Goal: Task Accomplishment & Management: Use online tool/utility

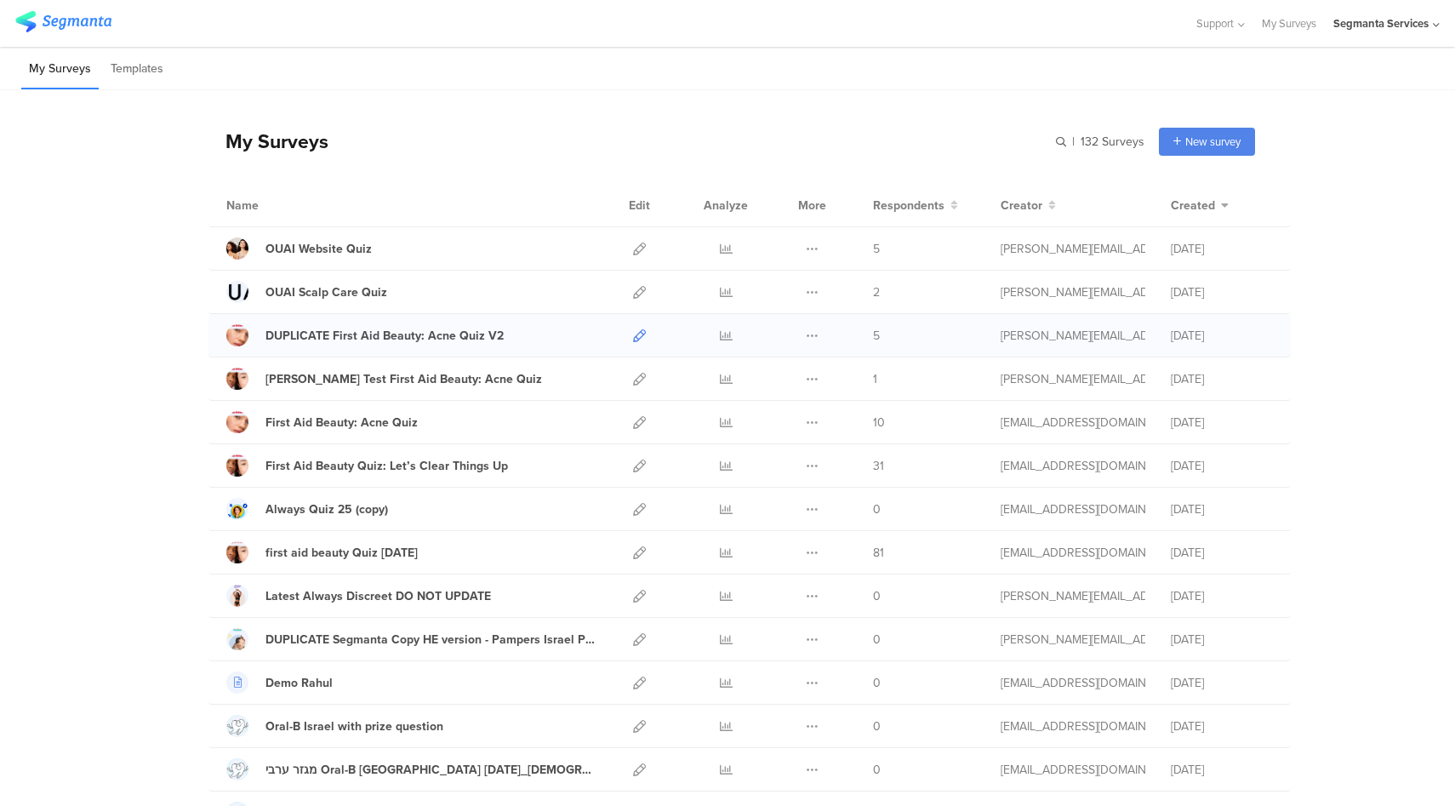
click at [633, 333] on icon at bounding box center [639, 335] width 13 height 13
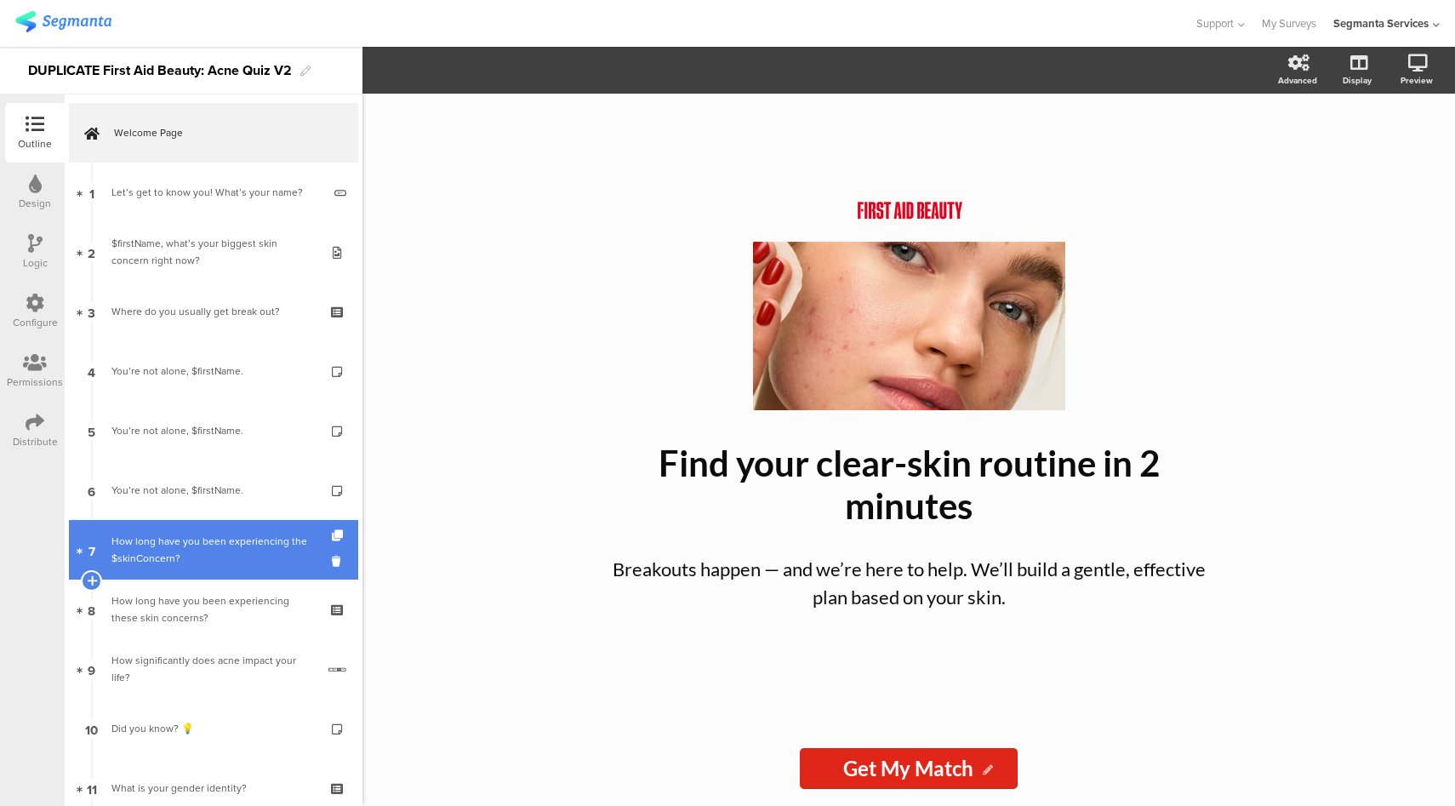
scroll to position [298, 0]
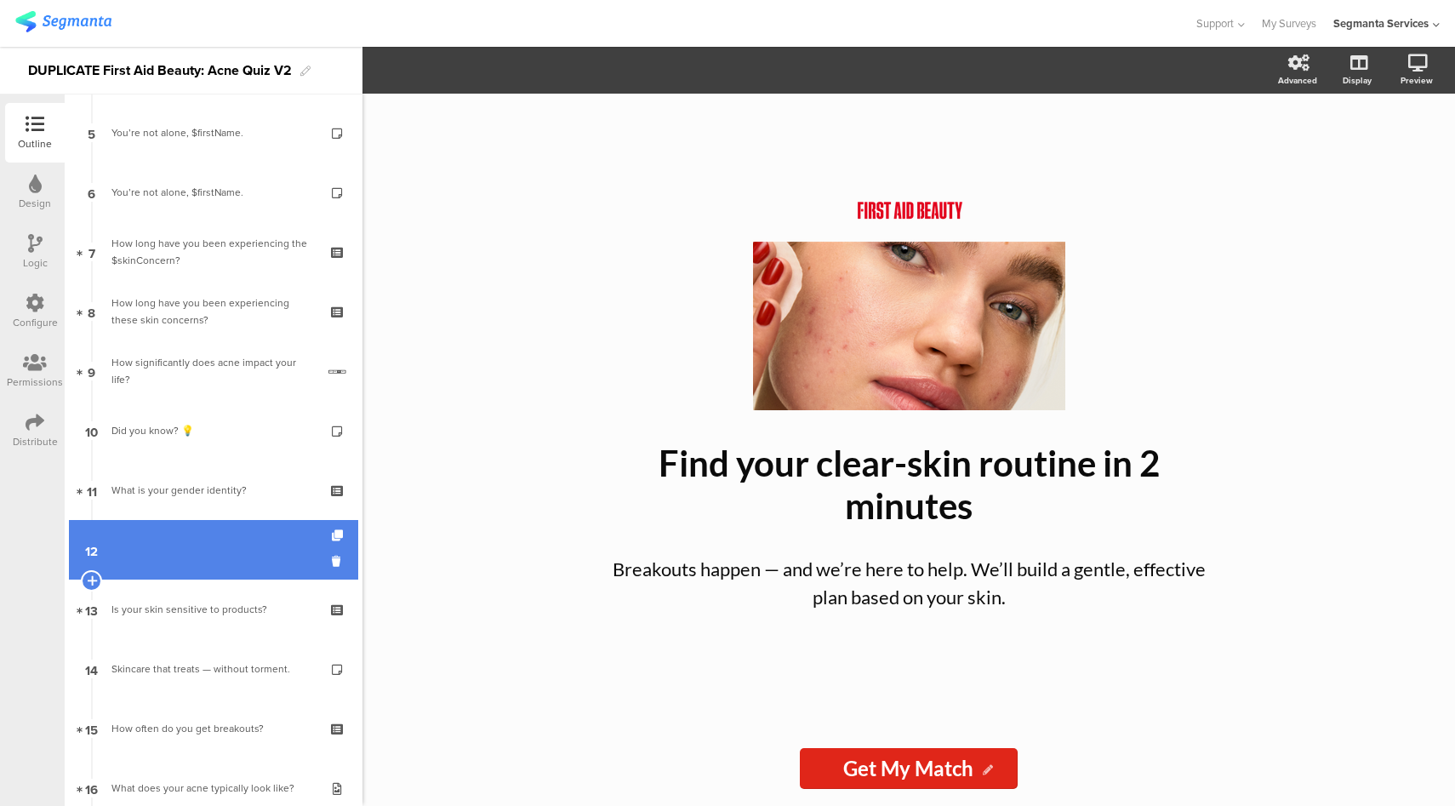
click at [237, 555] on link "12" at bounding box center [213, 550] width 289 height 60
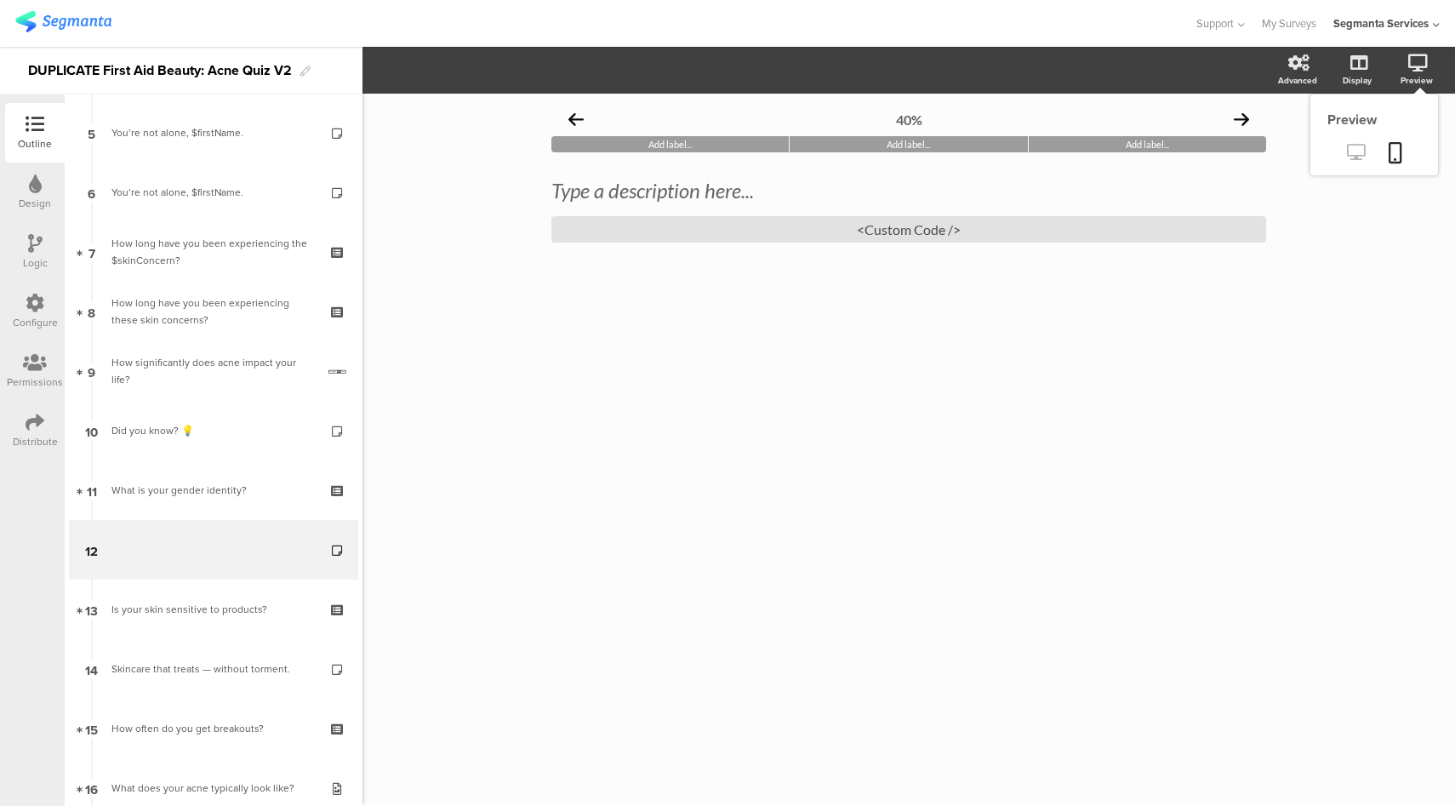
click at [1346, 155] on link at bounding box center [1356, 154] width 42 height 28
click at [973, 220] on div "<Custom Code />" at bounding box center [909, 229] width 715 height 26
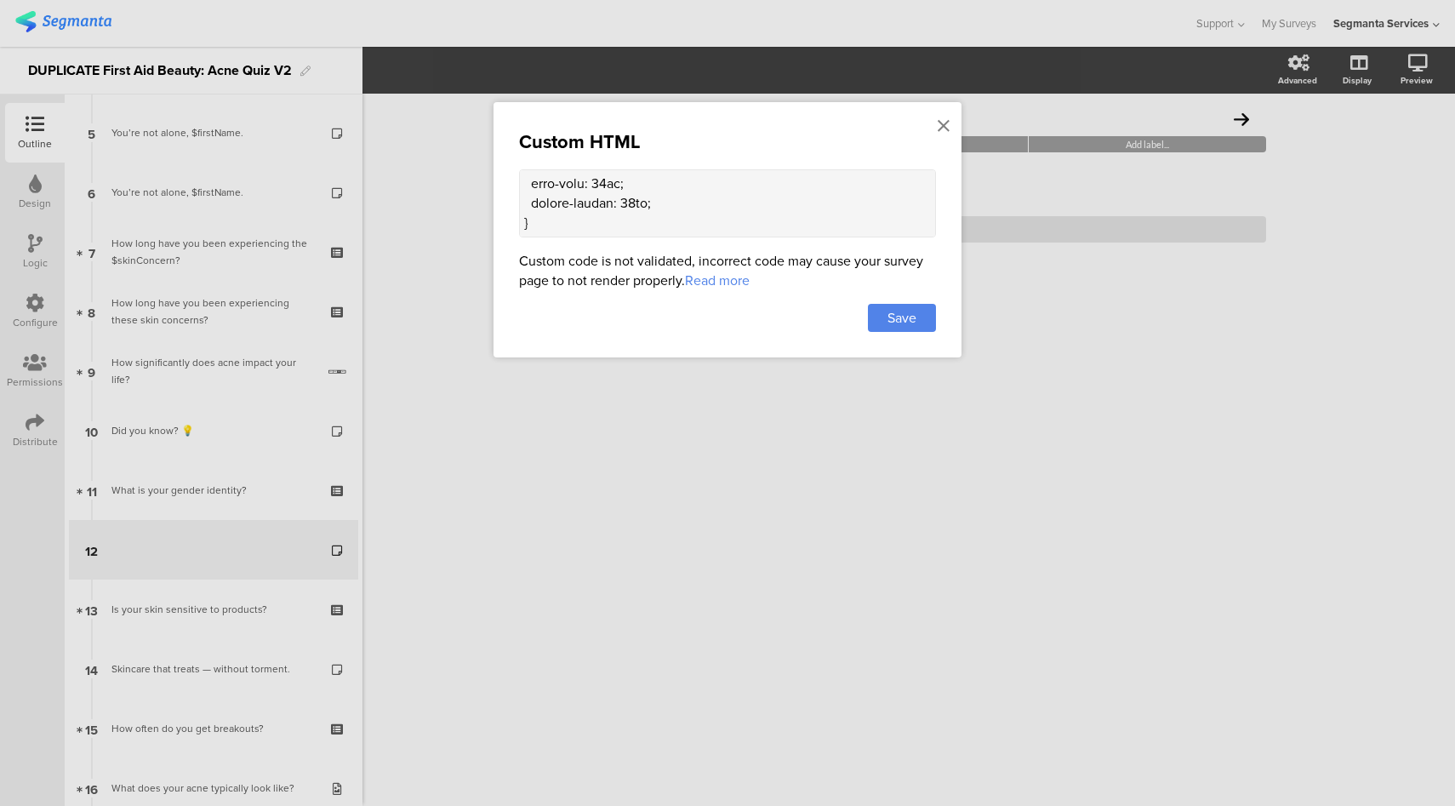
scroll to position [1186, 0]
click at [950, 129] on div at bounding box center [943, 126] width 15 height 31
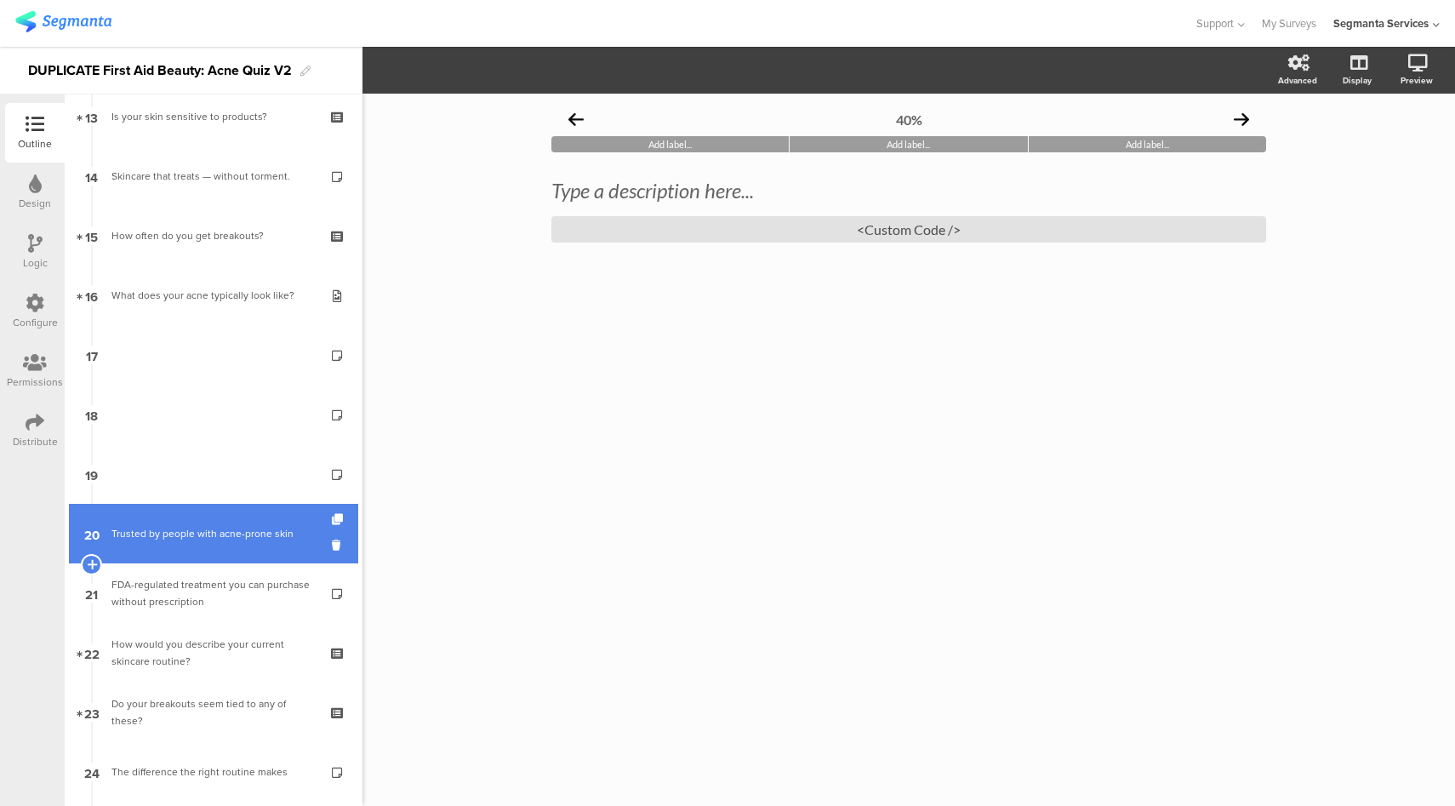
scroll to position [806, 0]
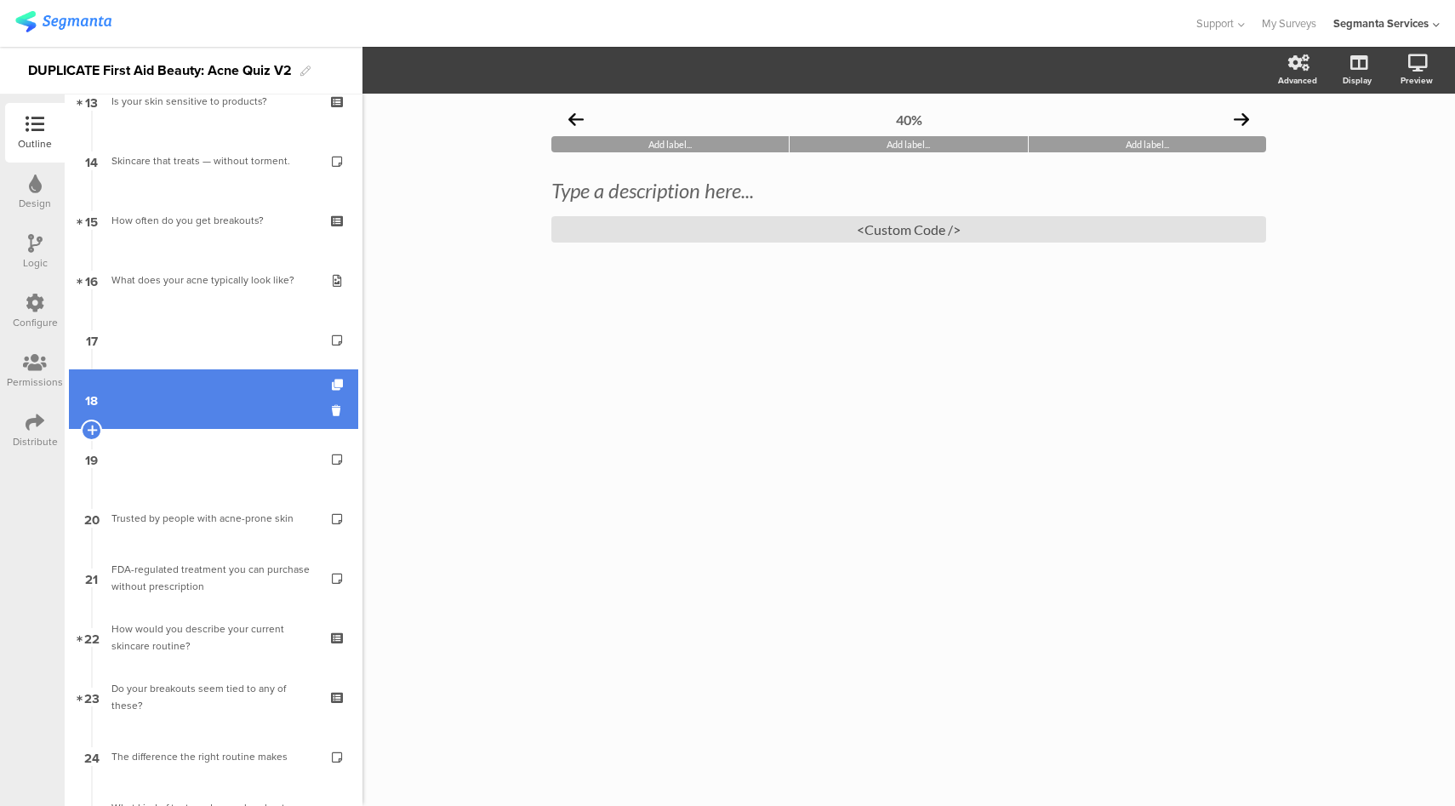
click at [247, 390] on link "18" at bounding box center [213, 399] width 289 height 60
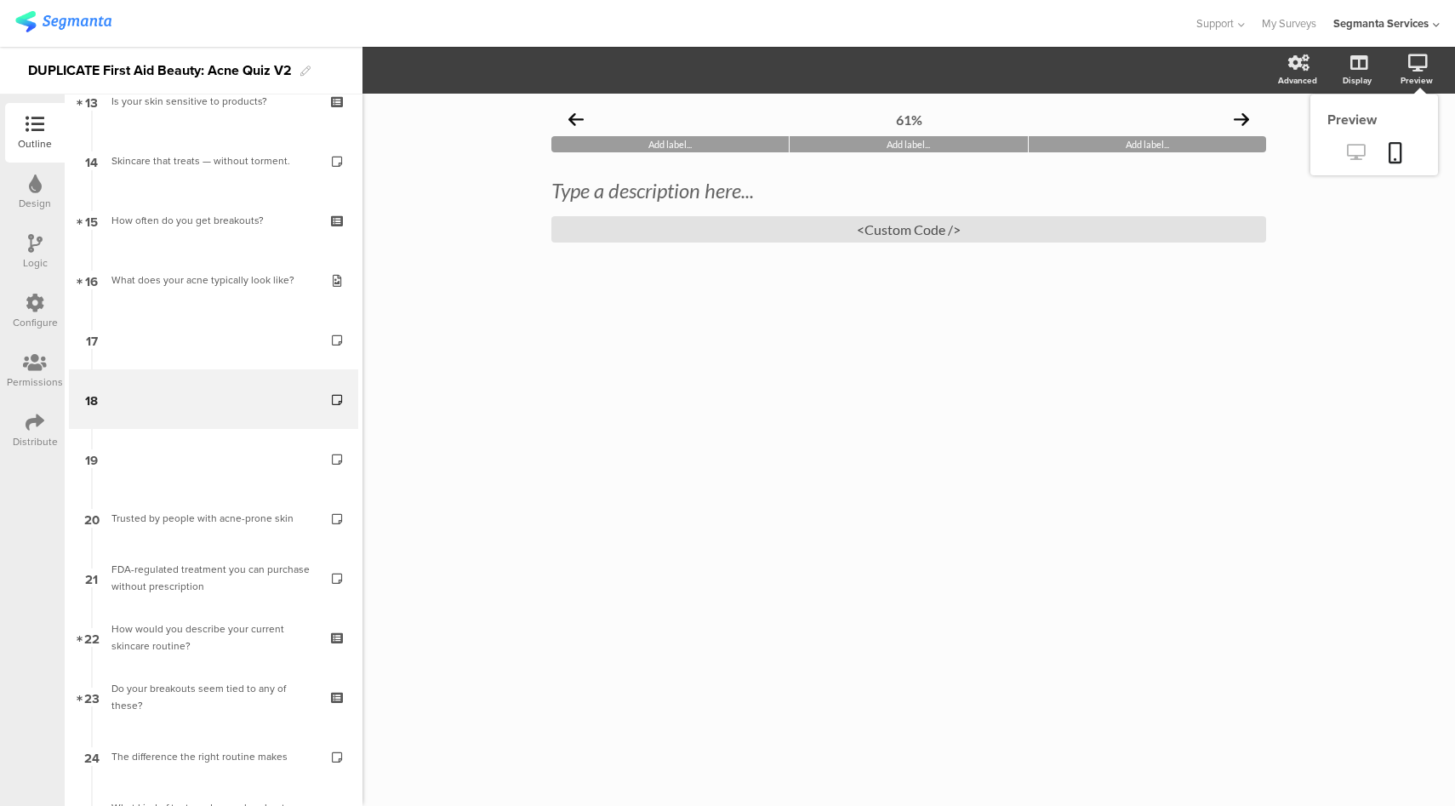
click at [1355, 153] on icon at bounding box center [1356, 152] width 18 height 16
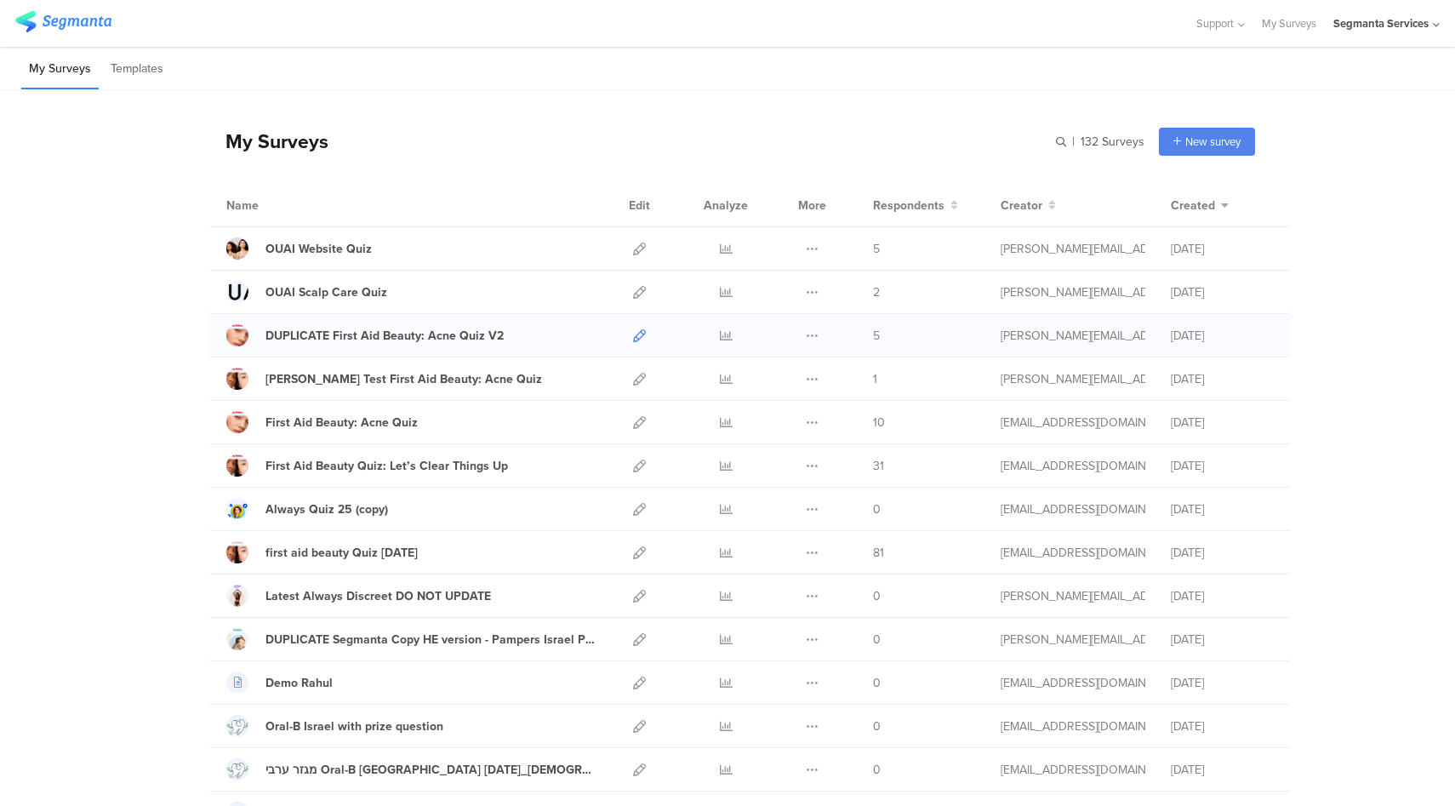
click at [633, 334] on icon at bounding box center [639, 335] width 13 height 13
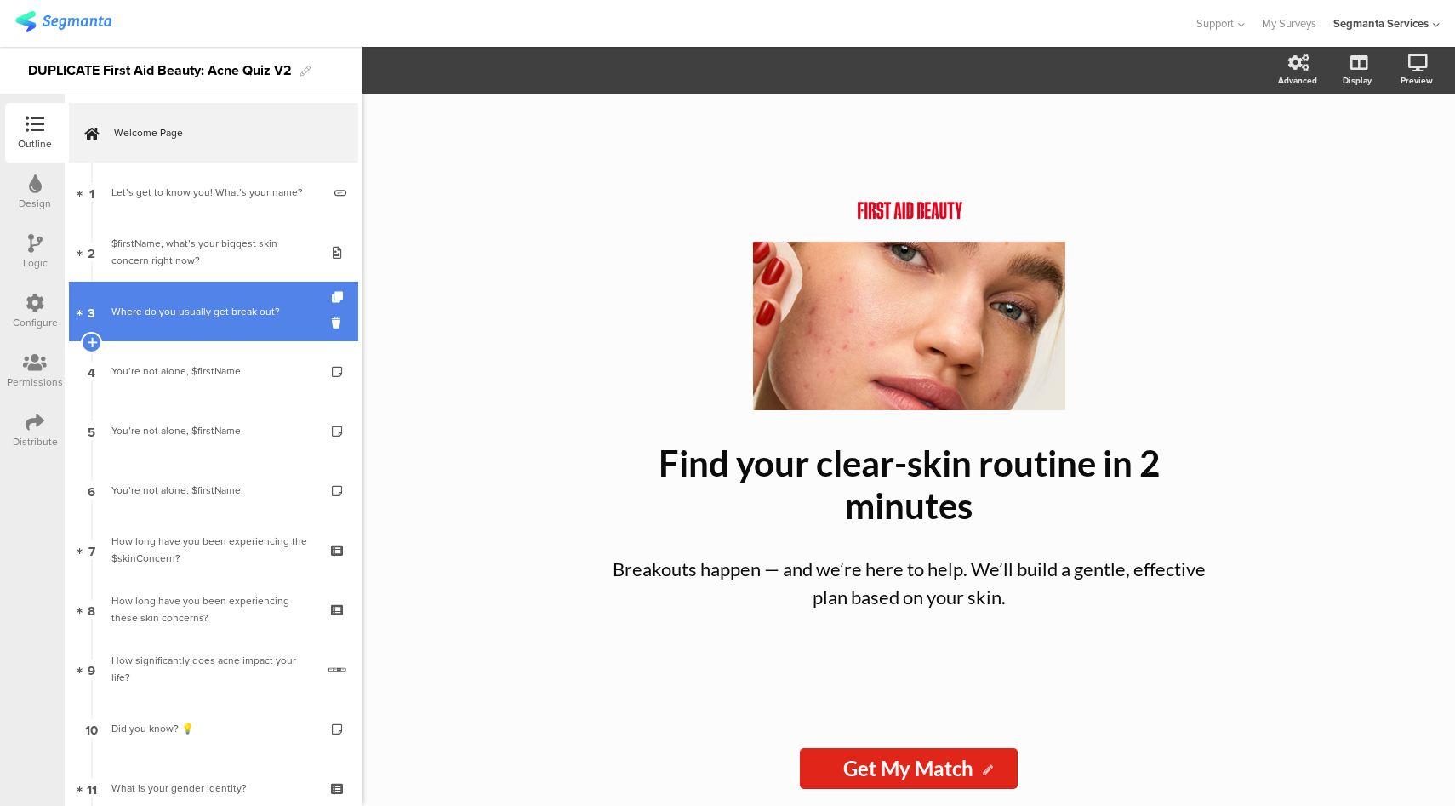
click at [251, 329] on link "3 Where do you usually get break out?" at bounding box center [213, 312] width 289 height 60
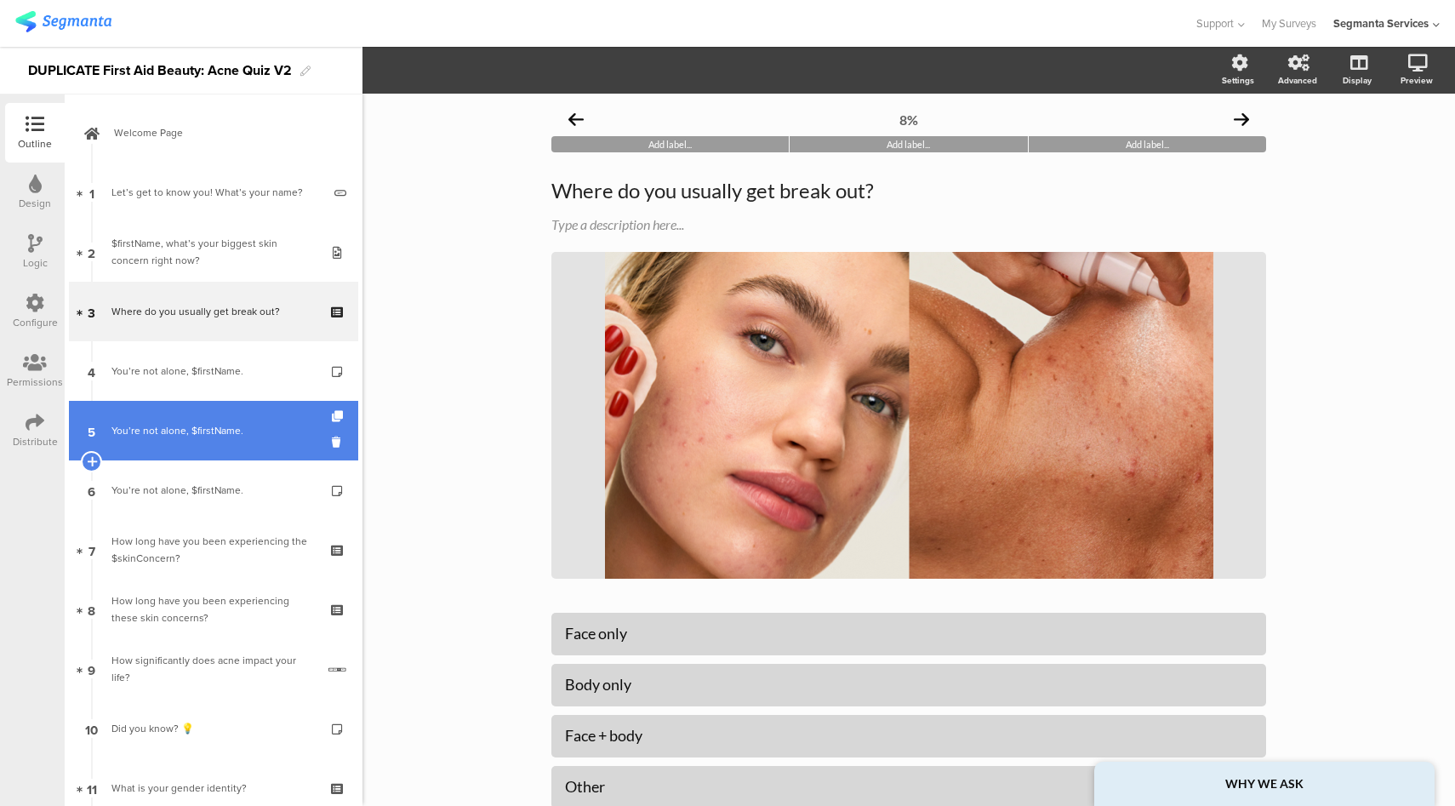
click at [256, 449] on link "5 You’re not alone, $firstName." at bounding box center [213, 431] width 289 height 60
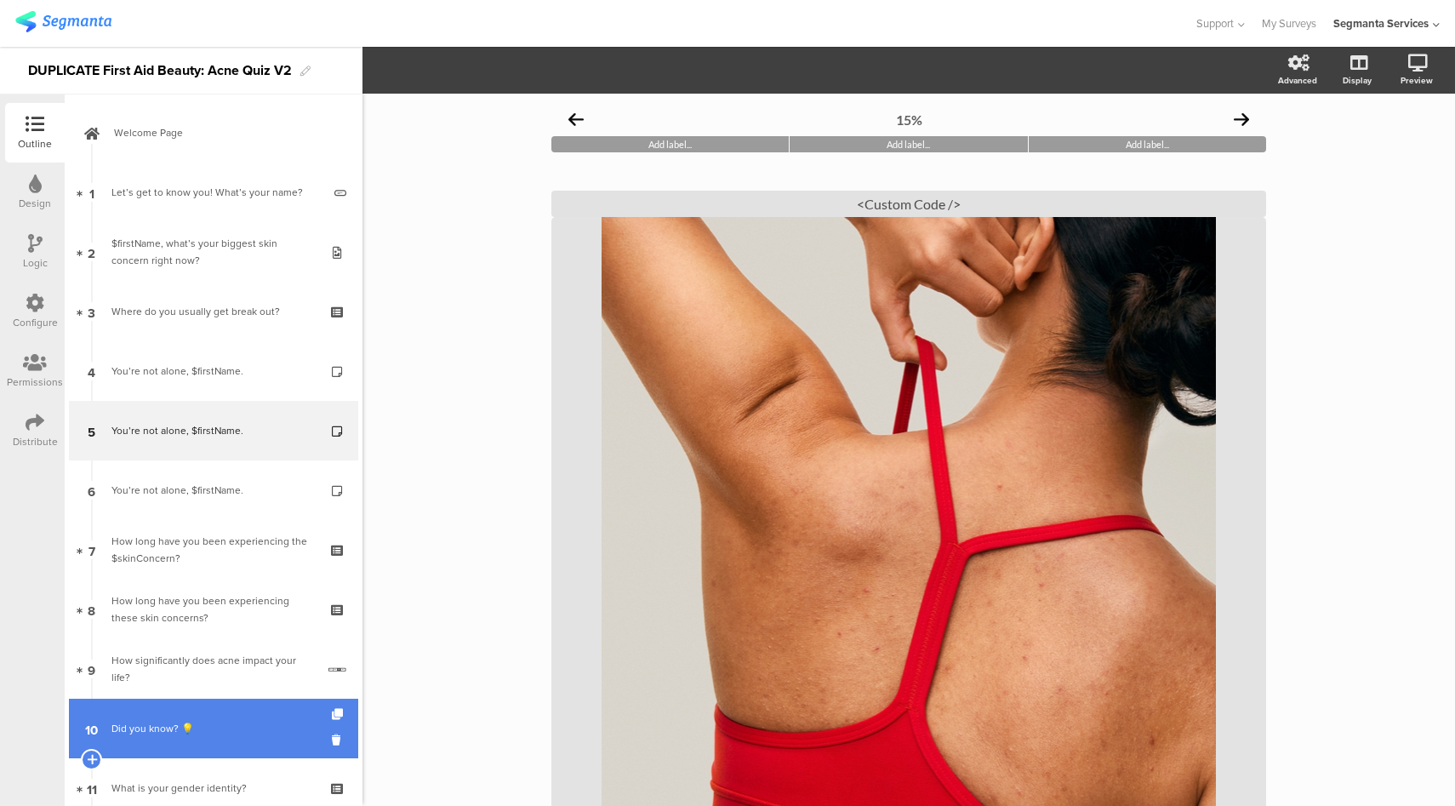
click at [242, 715] on link "10 Did you know? 💡" at bounding box center [213, 729] width 289 height 60
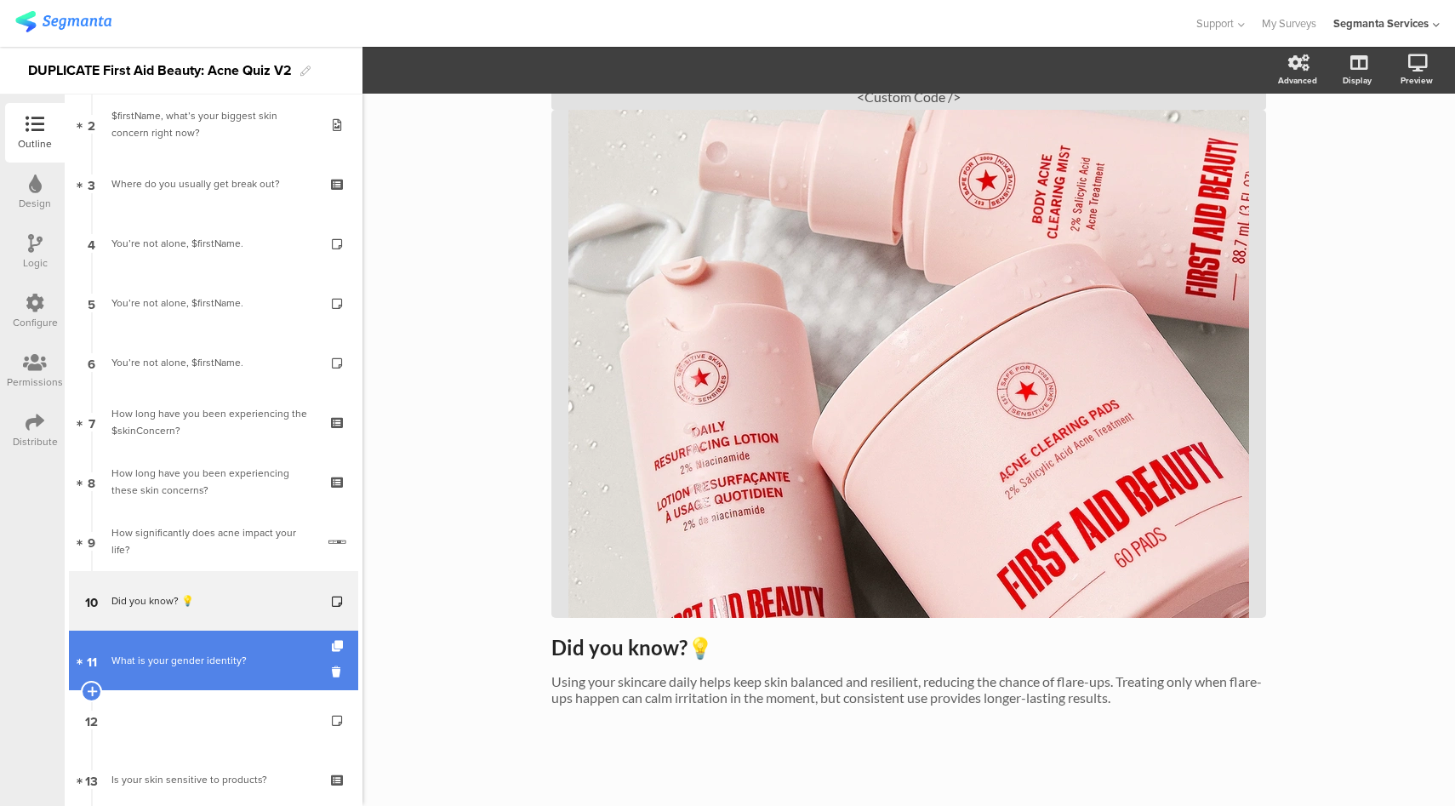
scroll to position [256, 0]
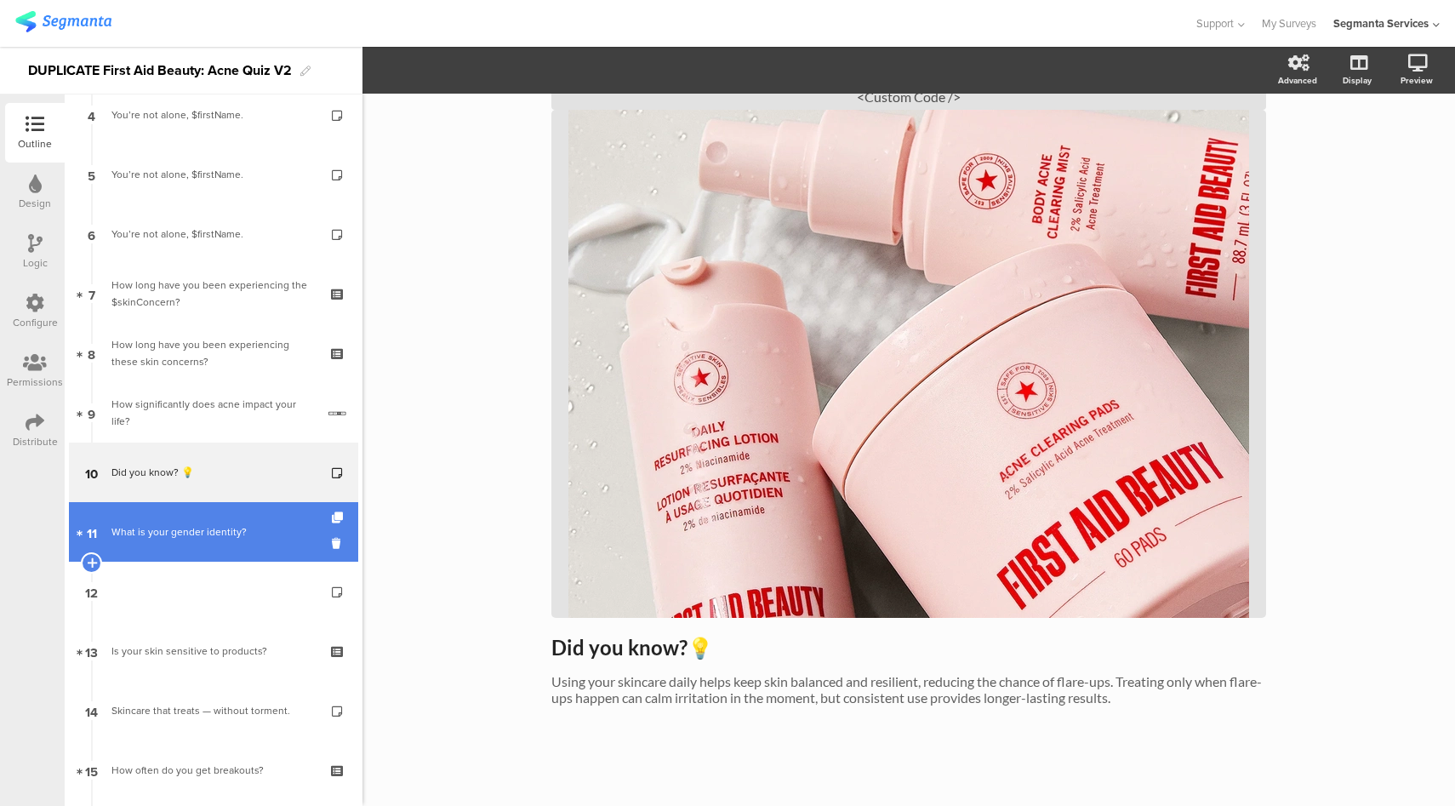
click at [243, 523] on div "What is your gender identity?" at bounding box center [212, 531] width 203 height 17
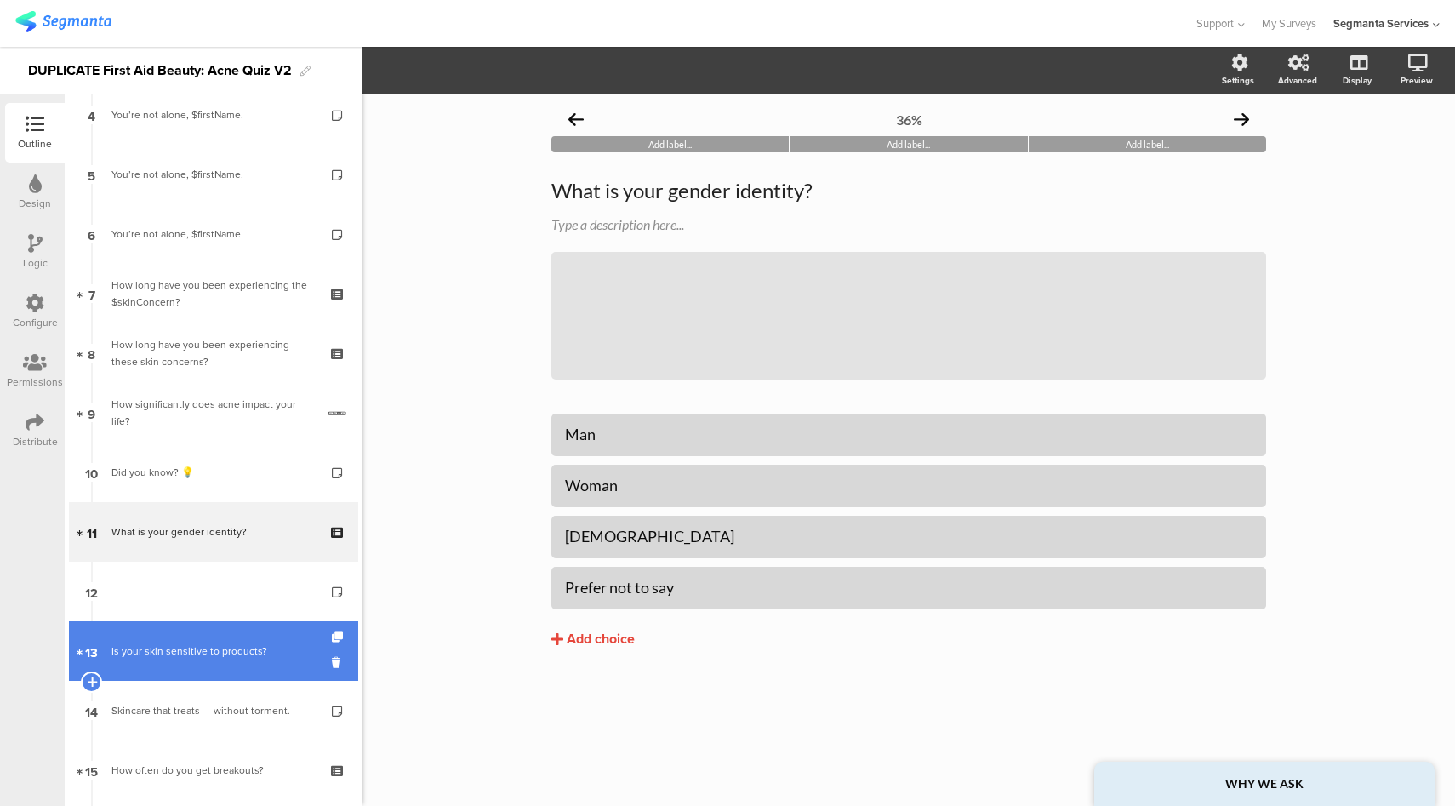
click at [241, 654] on div "Is your skin sensitive to products?" at bounding box center [212, 651] width 203 height 17
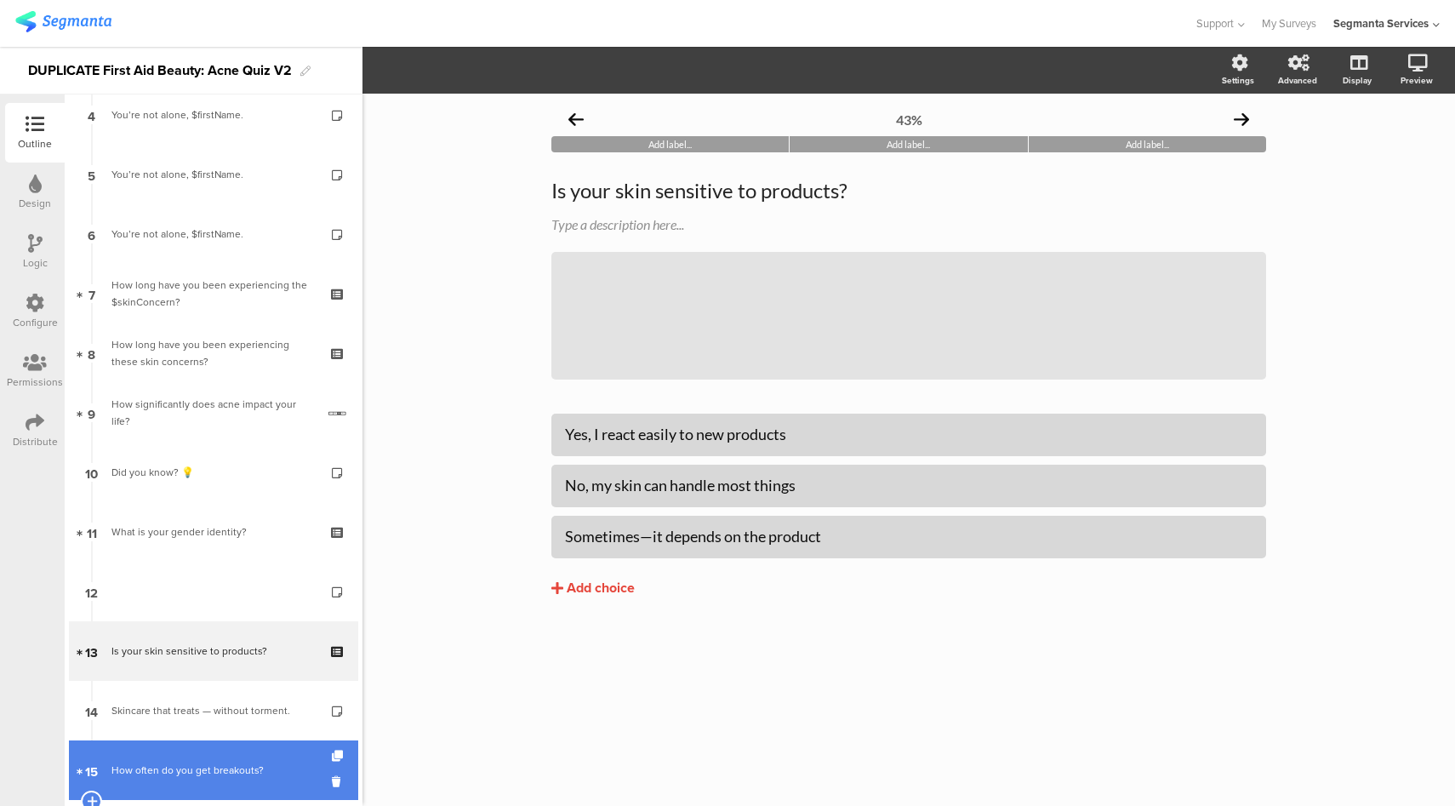
scroll to position [374, 0]
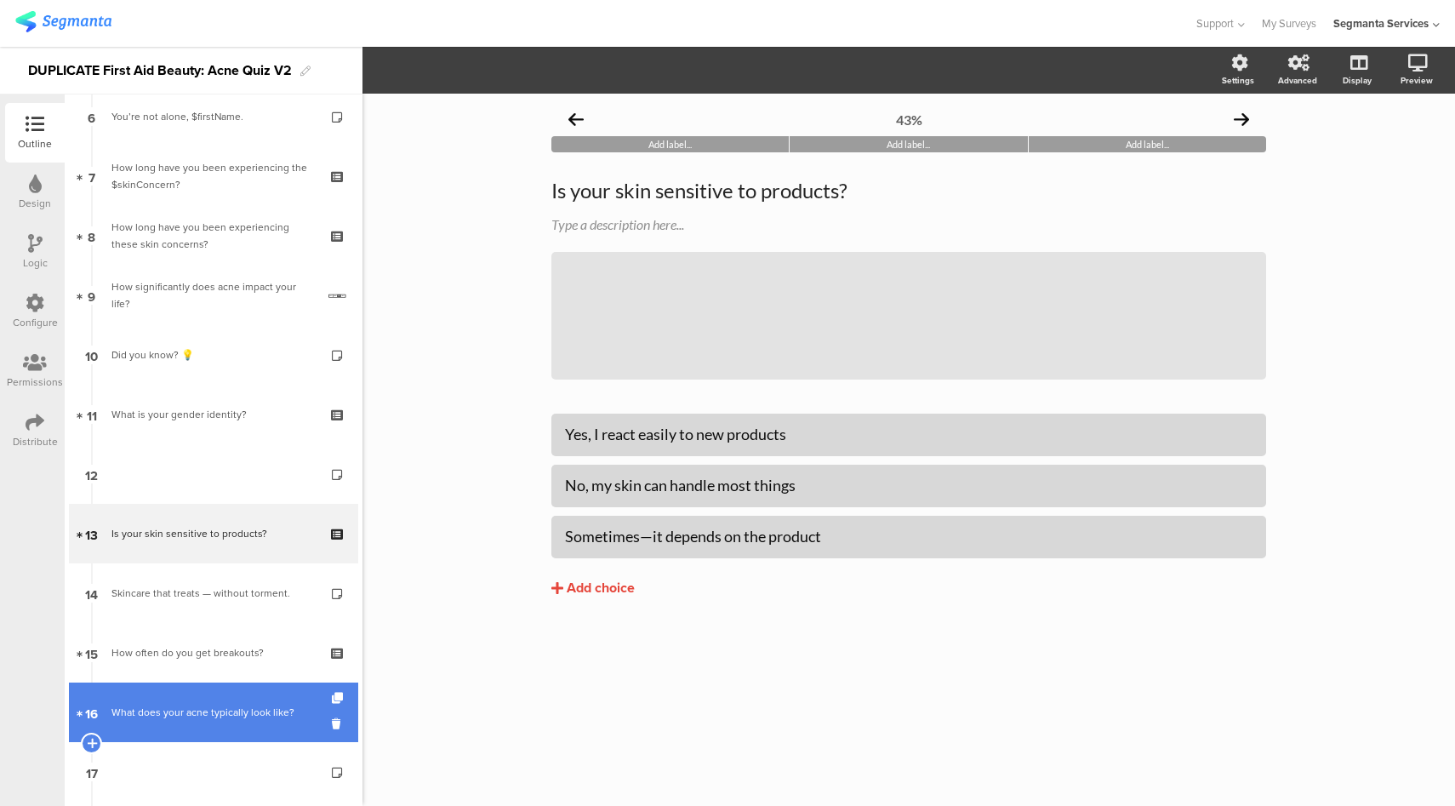
click at [239, 715] on div "What does your acne typically look like?" at bounding box center [212, 712] width 203 height 17
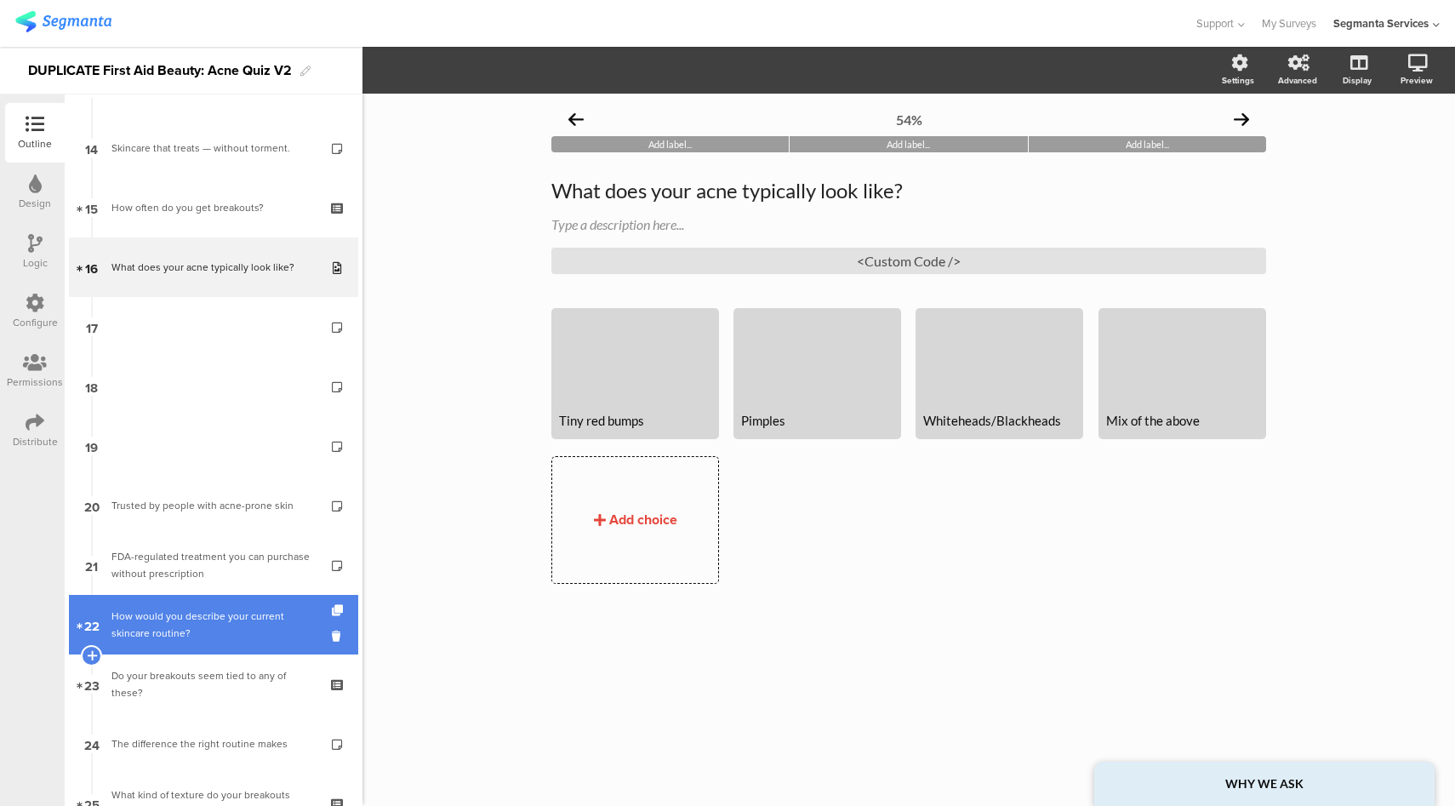
scroll to position [819, 0]
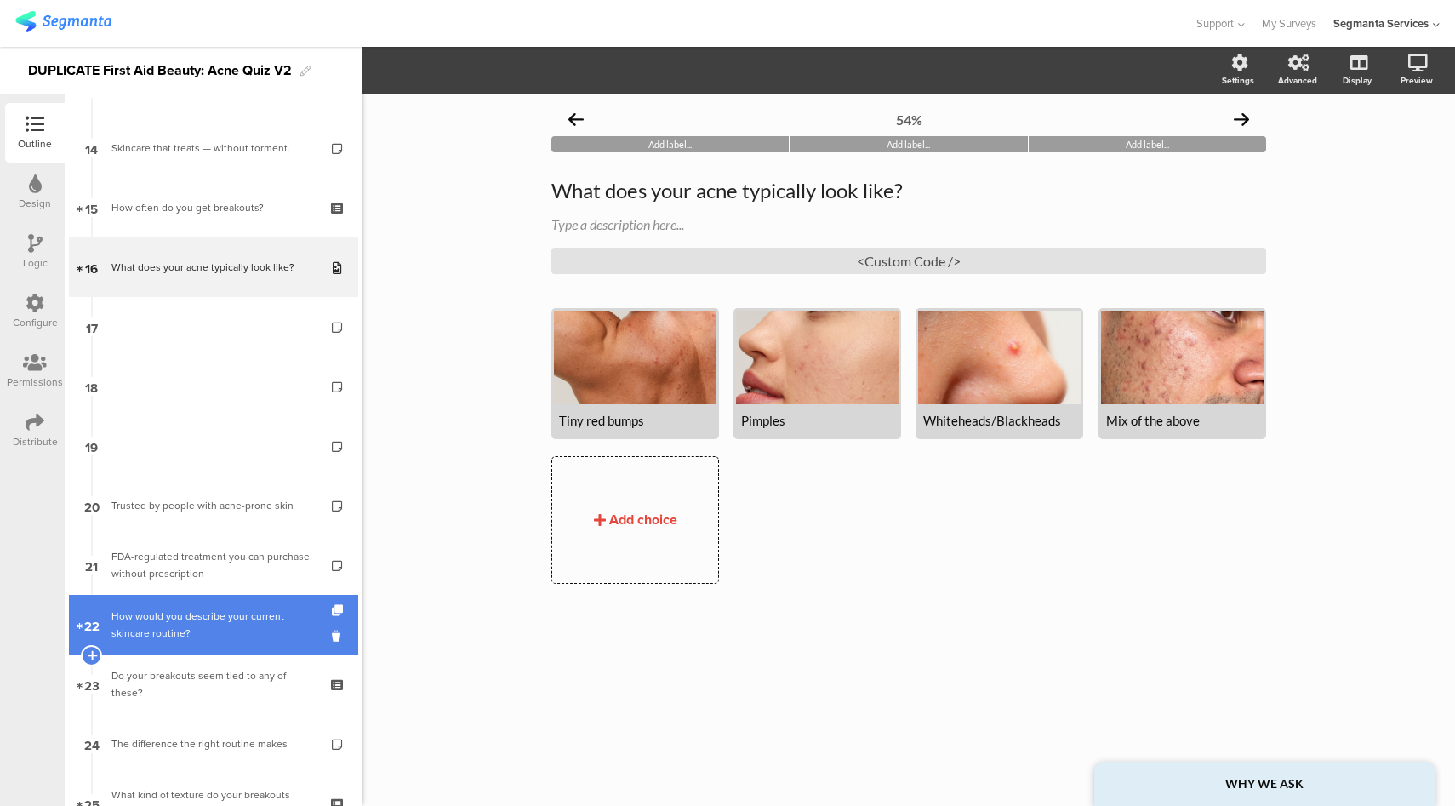
click at [237, 637] on div "How would you describe your current skincare routine?" at bounding box center [212, 625] width 203 height 34
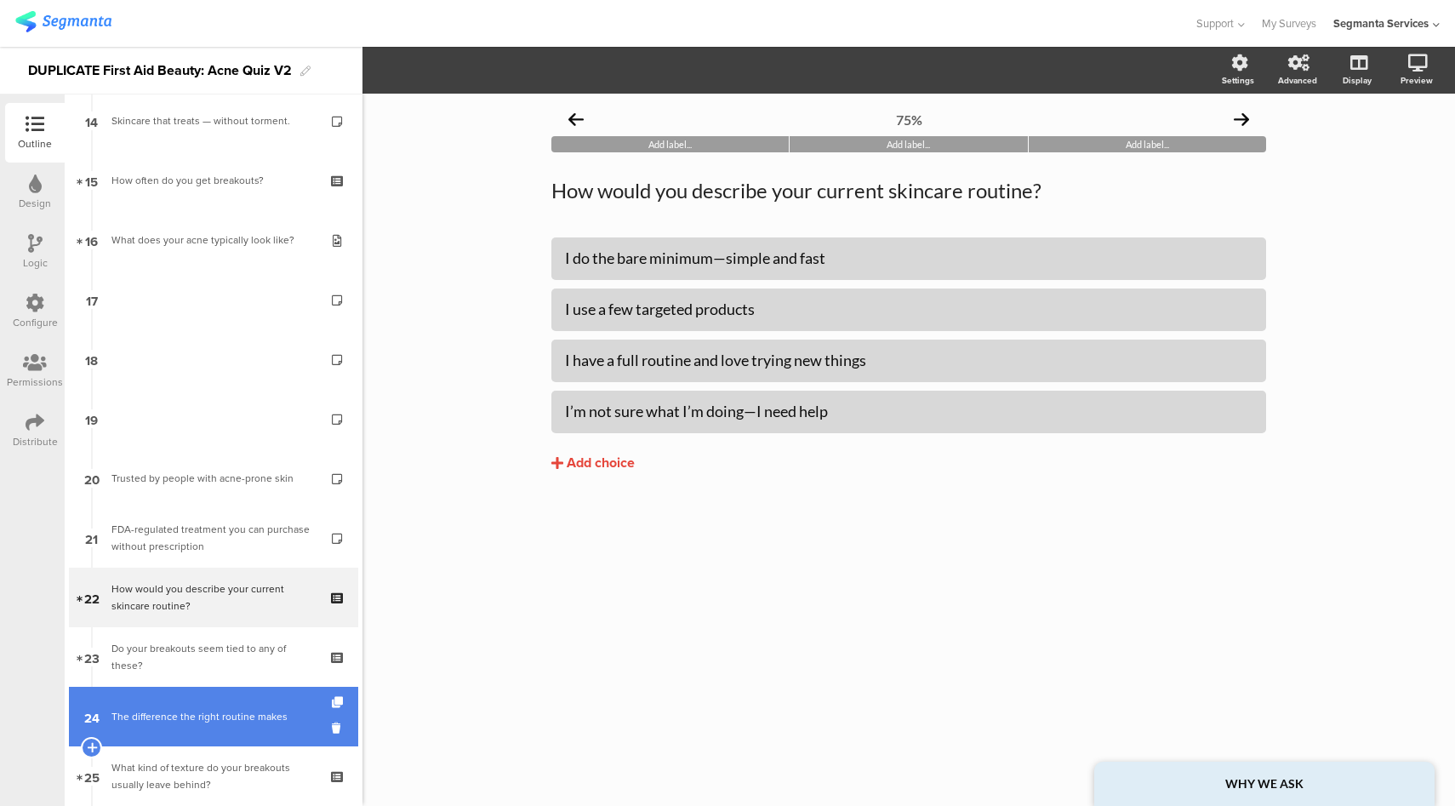
scroll to position [873, 0]
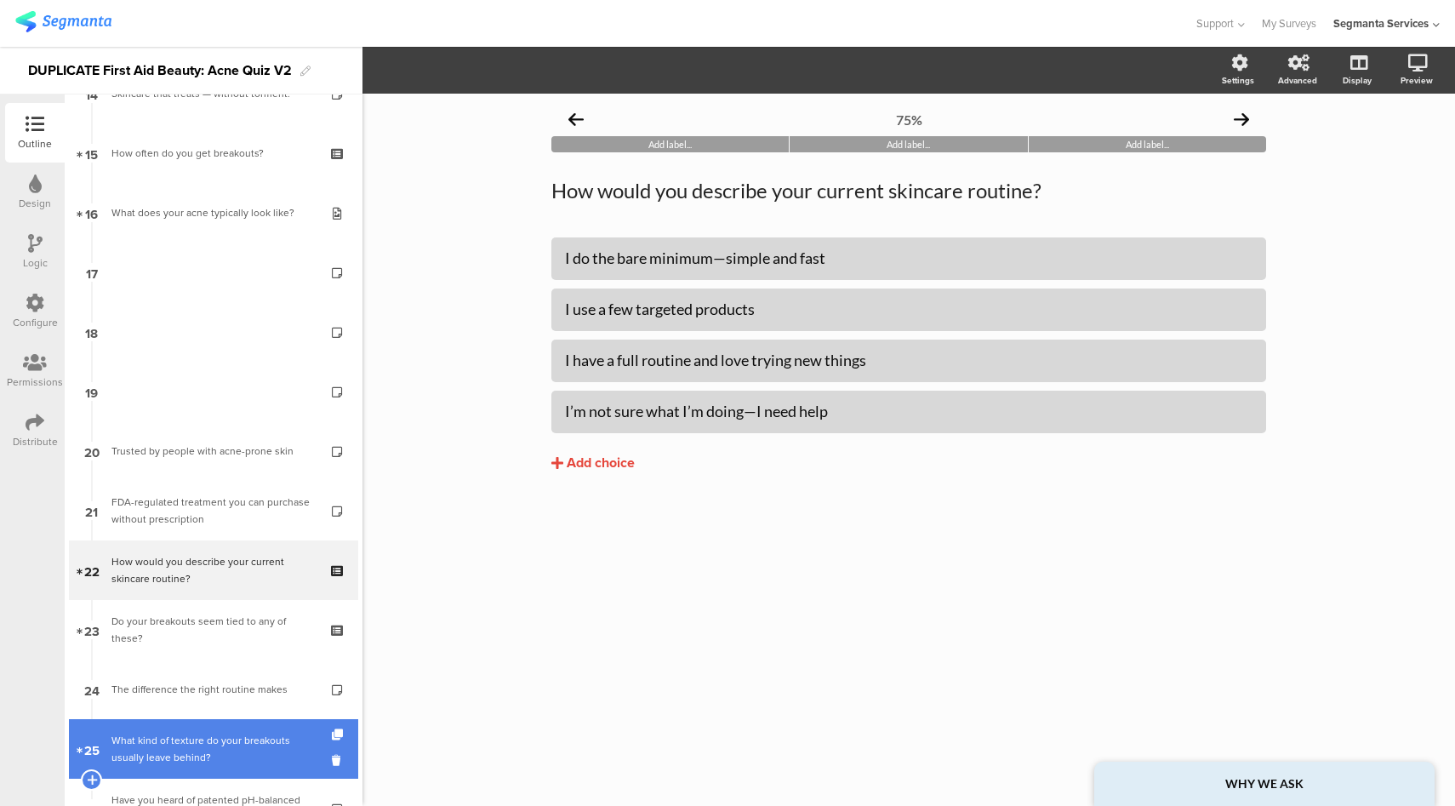
click at [231, 741] on div "What kind of texture do your breakouts usually leave behind?" at bounding box center [212, 749] width 203 height 34
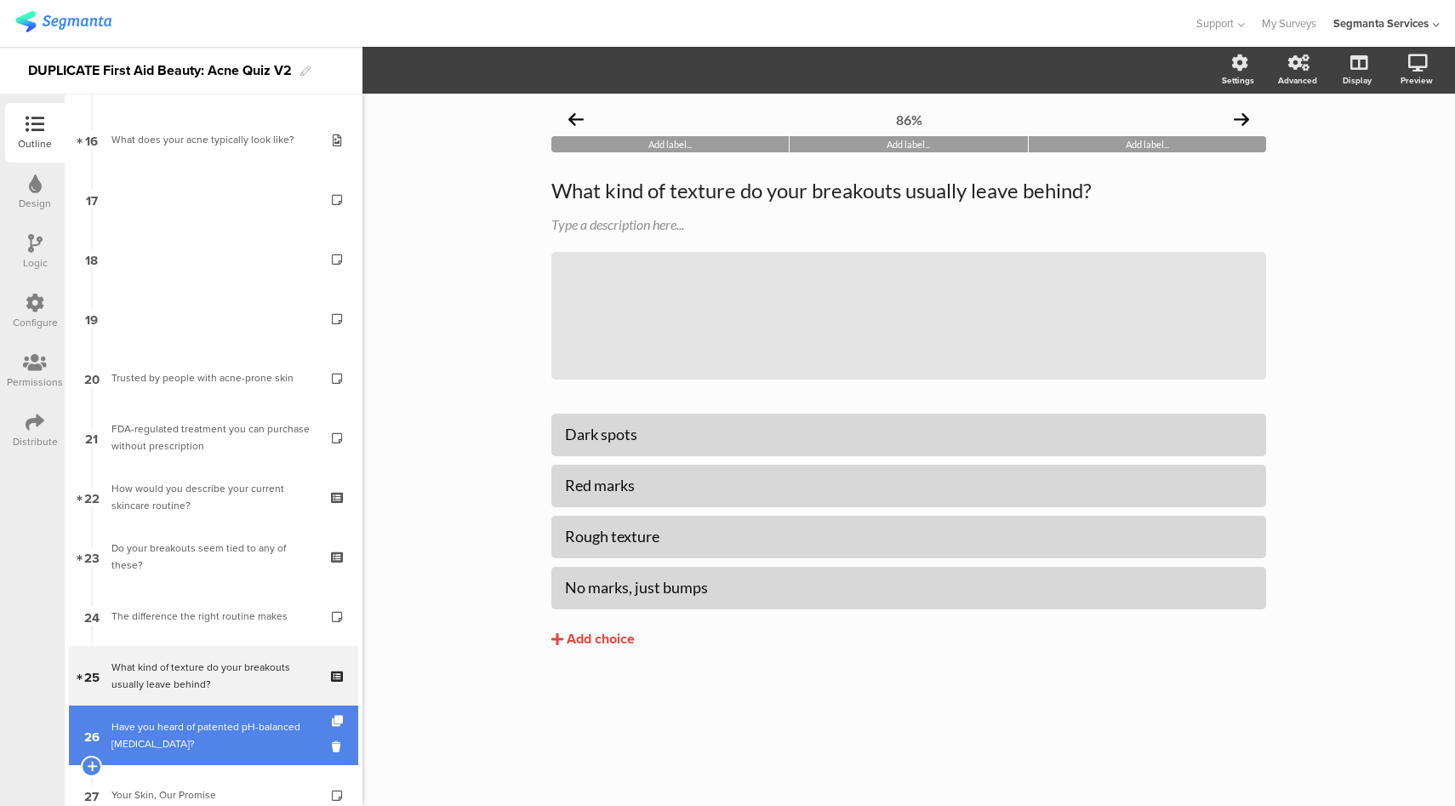
click at [233, 728] on div "Have you heard of patented pH-balanced Niacinamide?" at bounding box center [212, 735] width 203 height 34
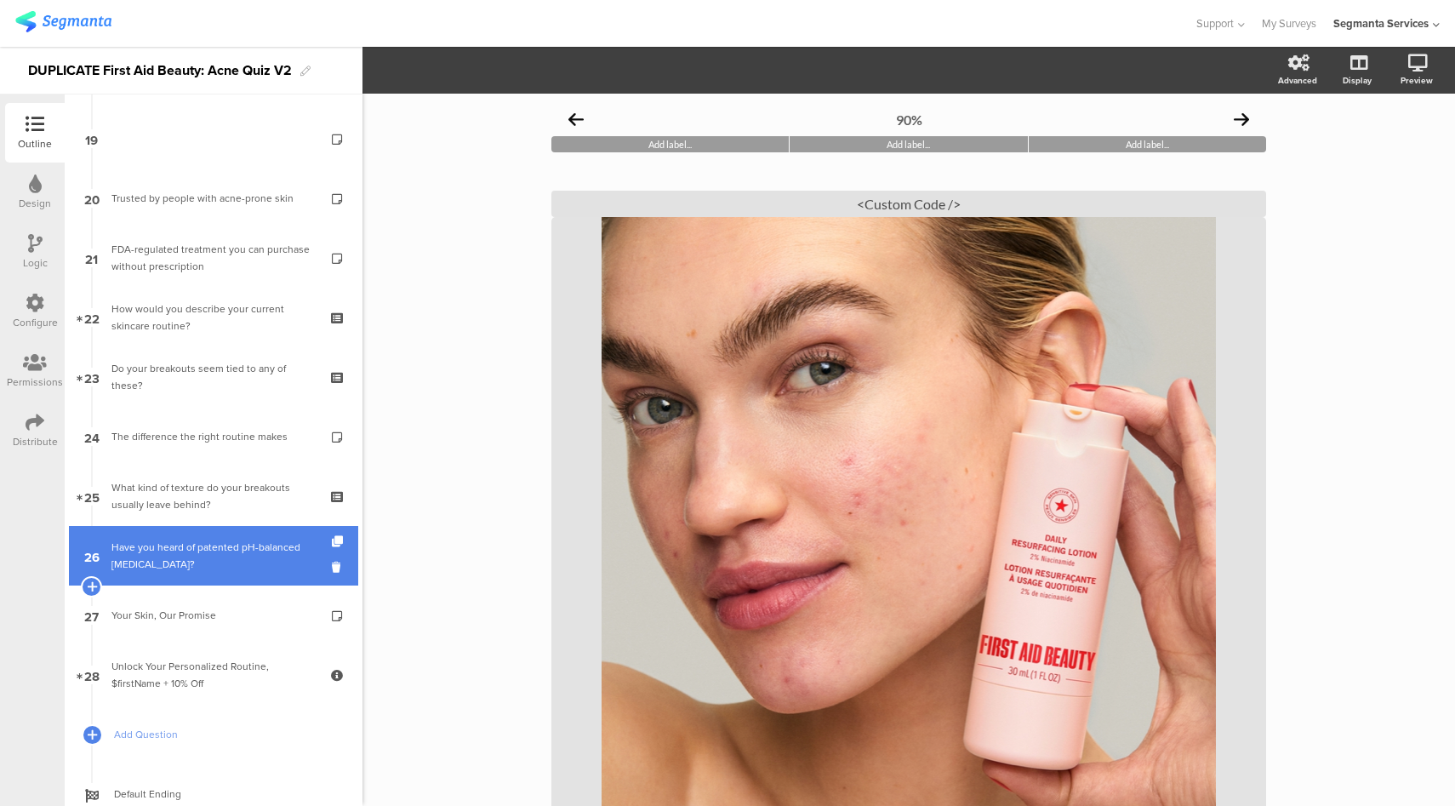
scroll to position [1235, 0]
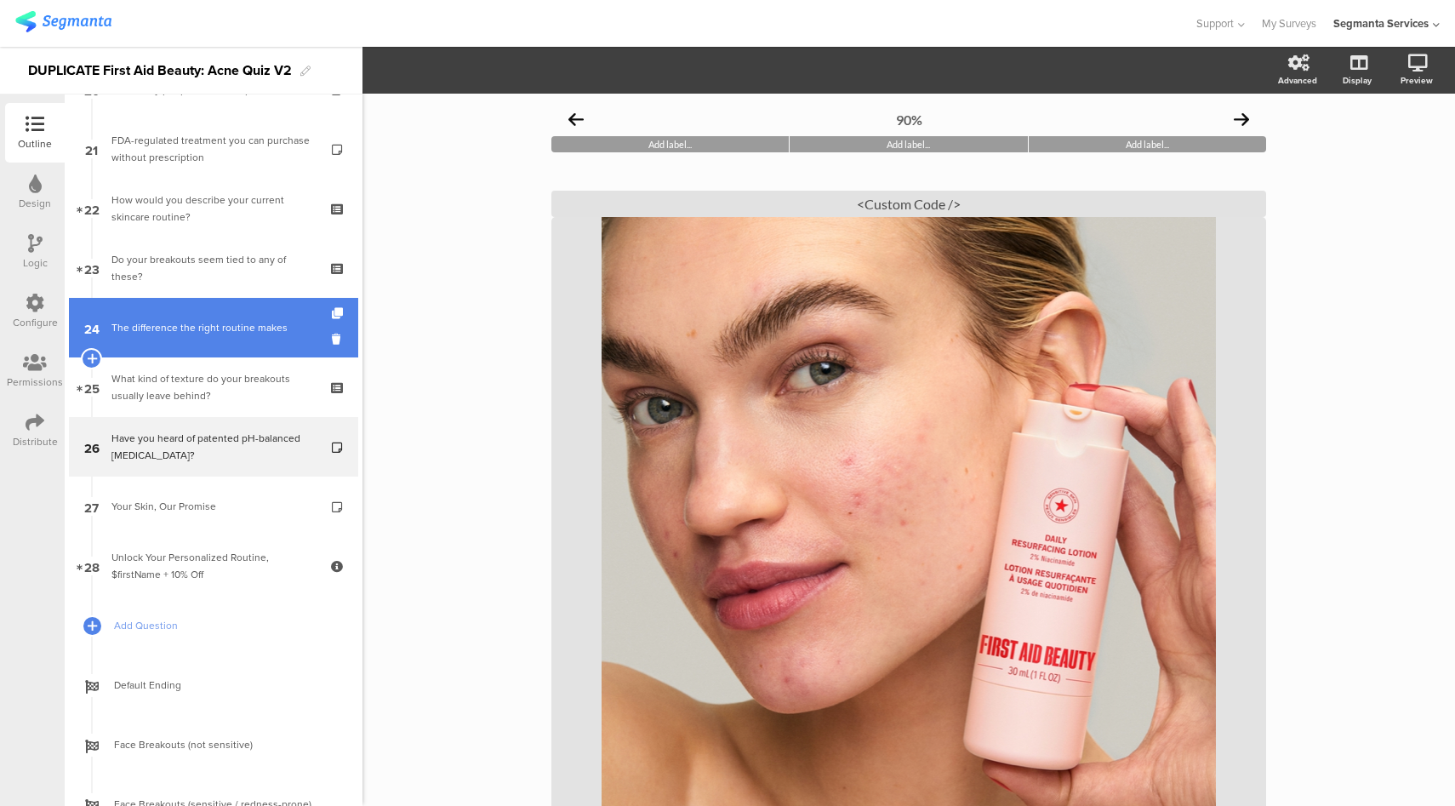
click at [214, 321] on div "The difference the right routine makes" at bounding box center [212, 327] width 203 height 17
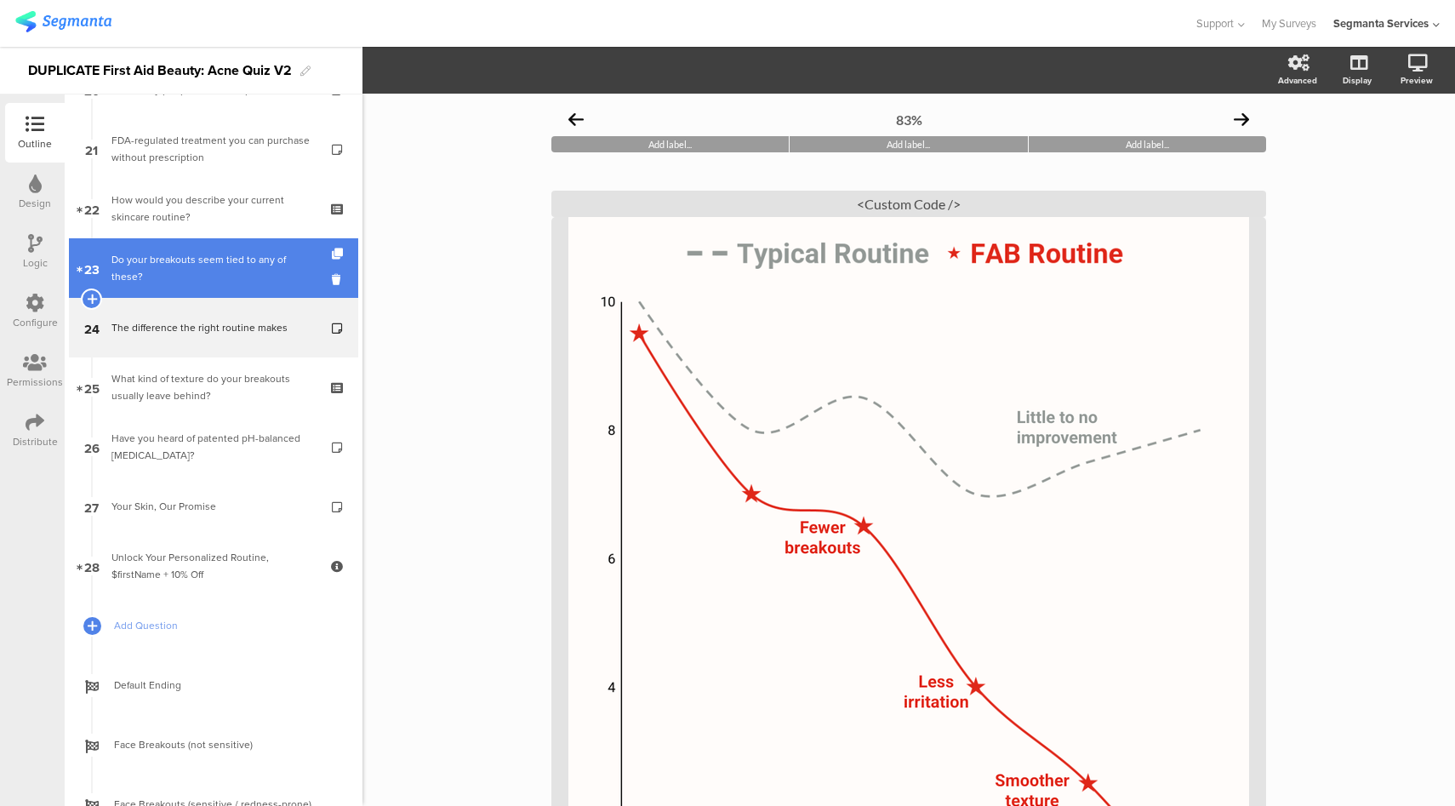
click at [224, 270] on div "Do your breakouts seem tied to any of these?" at bounding box center [212, 268] width 203 height 34
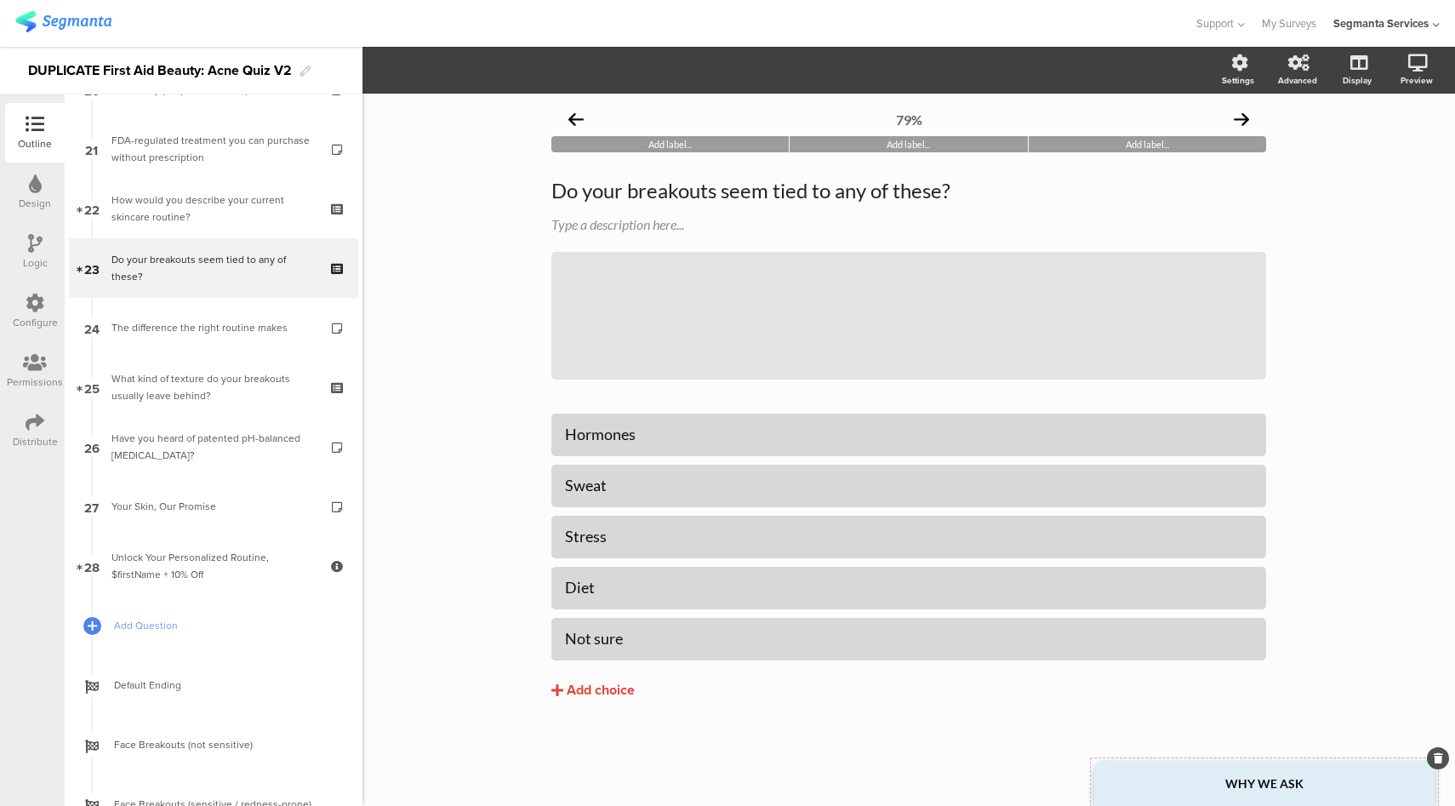
click at [1229, 792] on div "WHY WE ASK" at bounding box center [1264, 784] width 340 height 44
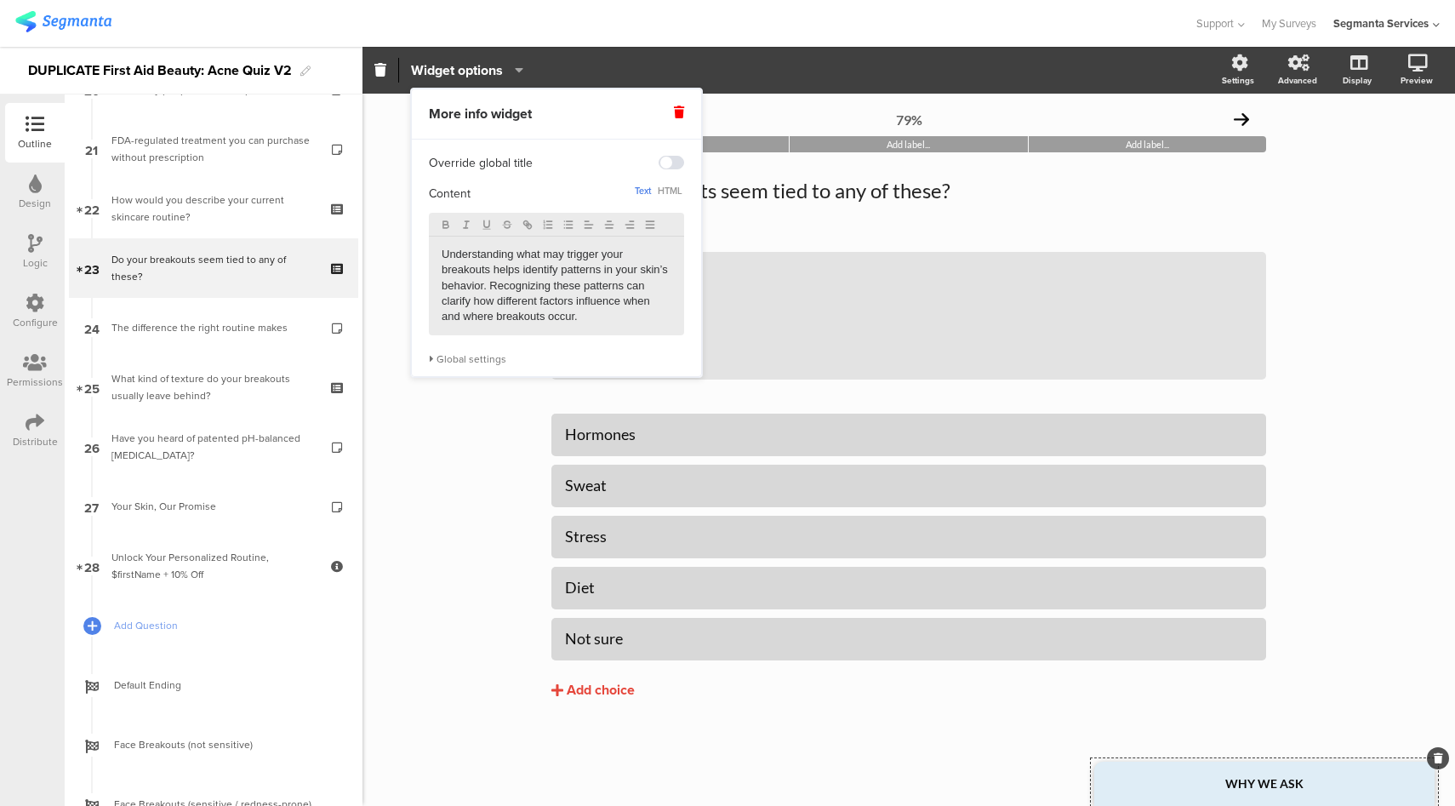
drag, startPoint x: 629, startPoint y: 321, endPoint x: 623, endPoint y: 312, distance: 10.4
click at [623, 312] on p "Understanding what may trigger your breakouts helps identify patterns in your s…" at bounding box center [557, 286] width 230 height 78
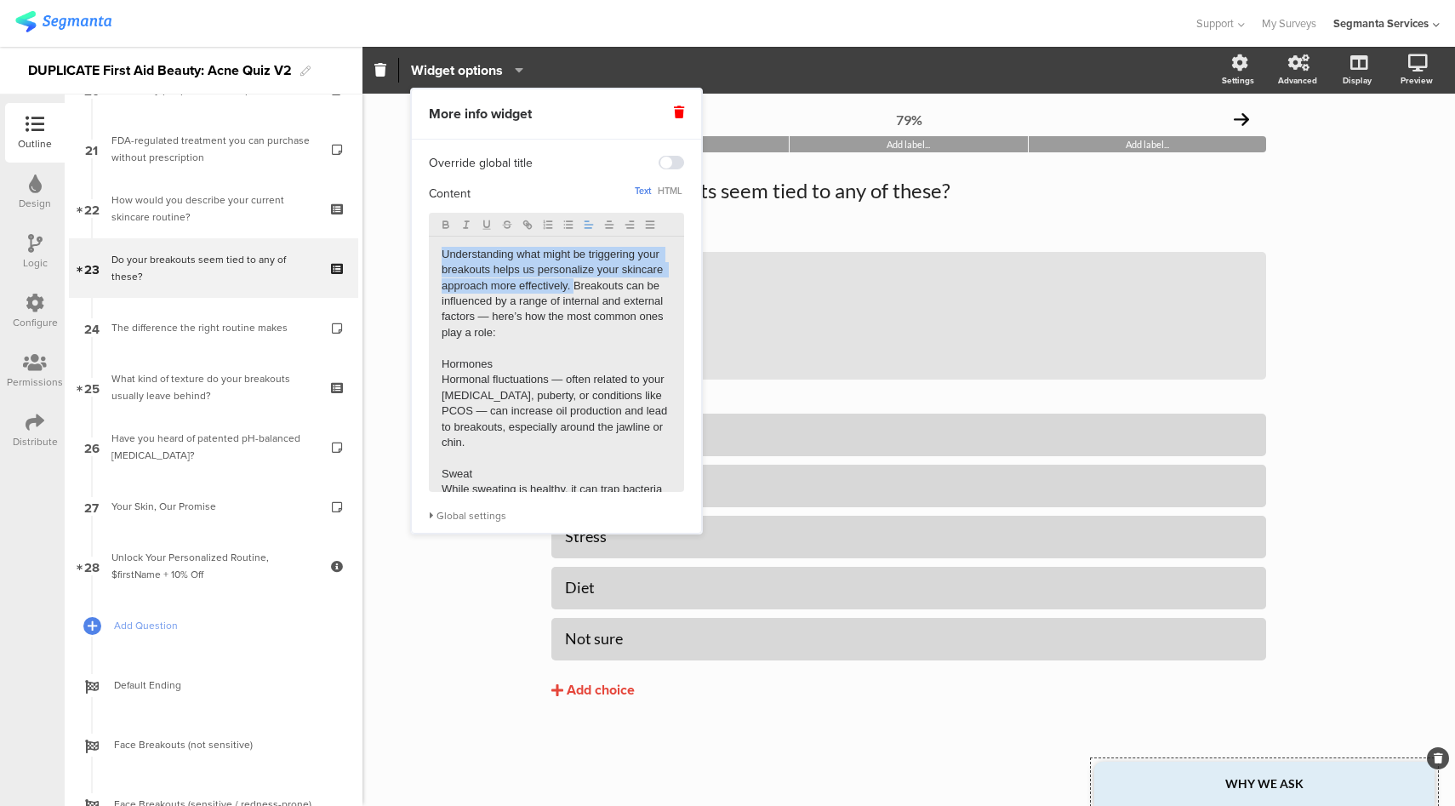
drag, startPoint x: 440, startPoint y: 305, endPoint x: 434, endPoint y: 229, distance: 76.0
click at [434, 229] on section "Understanding what might be triggering your breakouts helps us personalize your…" at bounding box center [556, 352] width 255 height 279
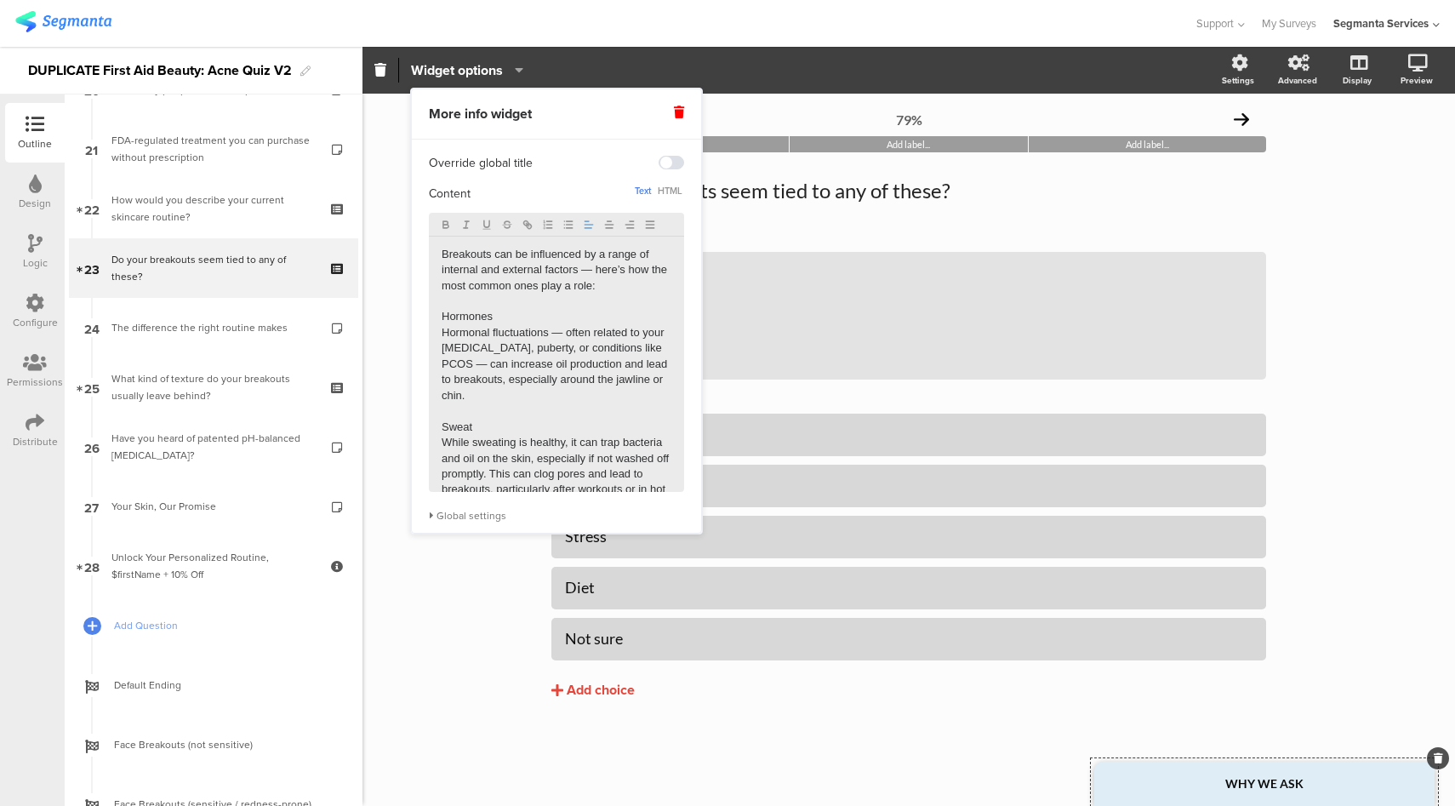
click at [595, 269] on p "Breakouts can be influenced by a range of internal and external factors — here’…" at bounding box center [557, 270] width 230 height 47
click at [443, 321] on p "Hormones" at bounding box center [557, 316] width 230 height 15
click at [566, 225] on icon "button" at bounding box center [569, 225] width 12 height 12
click at [443, 336] on p "Hormonal fluctuations — often related to your menstrual cycle, puberty, or cond…" at bounding box center [557, 364] width 230 height 78
click at [651, 334] on li "Hormonal fluctuations — often related to your menstrual cycle, puberty, or cond…" at bounding box center [557, 364] width 230 height 78
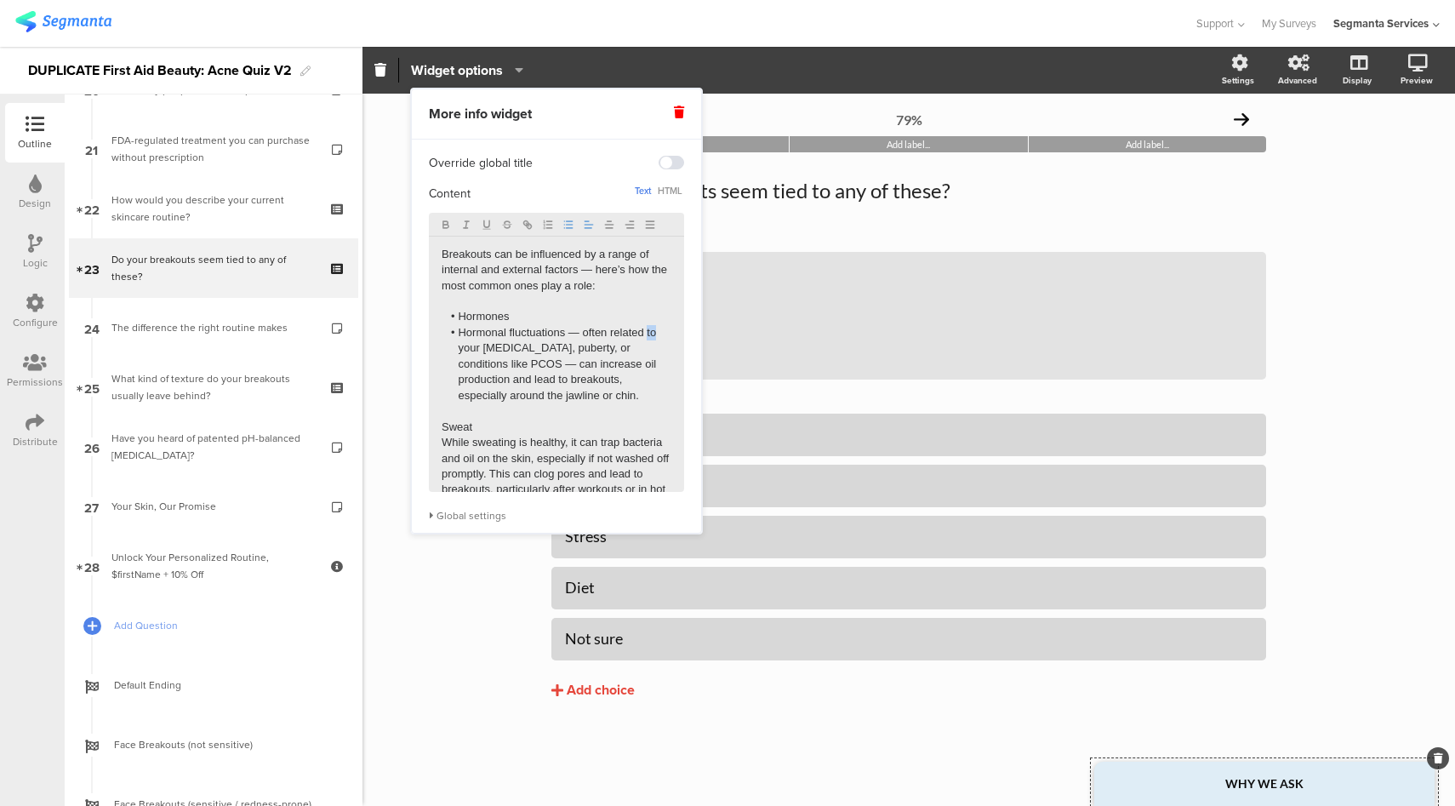
click at [651, 334] on li "Hormonal fluctuations — often related to your menstrual cycle, puberty, or cond…" at bounding box center [557, 364] width 230 height 78
click at [468, 349] on li "Hormonal fluctuations — often related to your menstrual cycle, puberty, or cond…" at bounding box center [557, 364] width 230 height 78
click at [442, 432] on p "Sweat" at bounding box center [557, 427] width 230 height 15
click at [444, 430] on p "While sweating is healthy, it can trap bacteria and oil on the skin, especially…" at bounding box center [557, 459] width 230 height 78
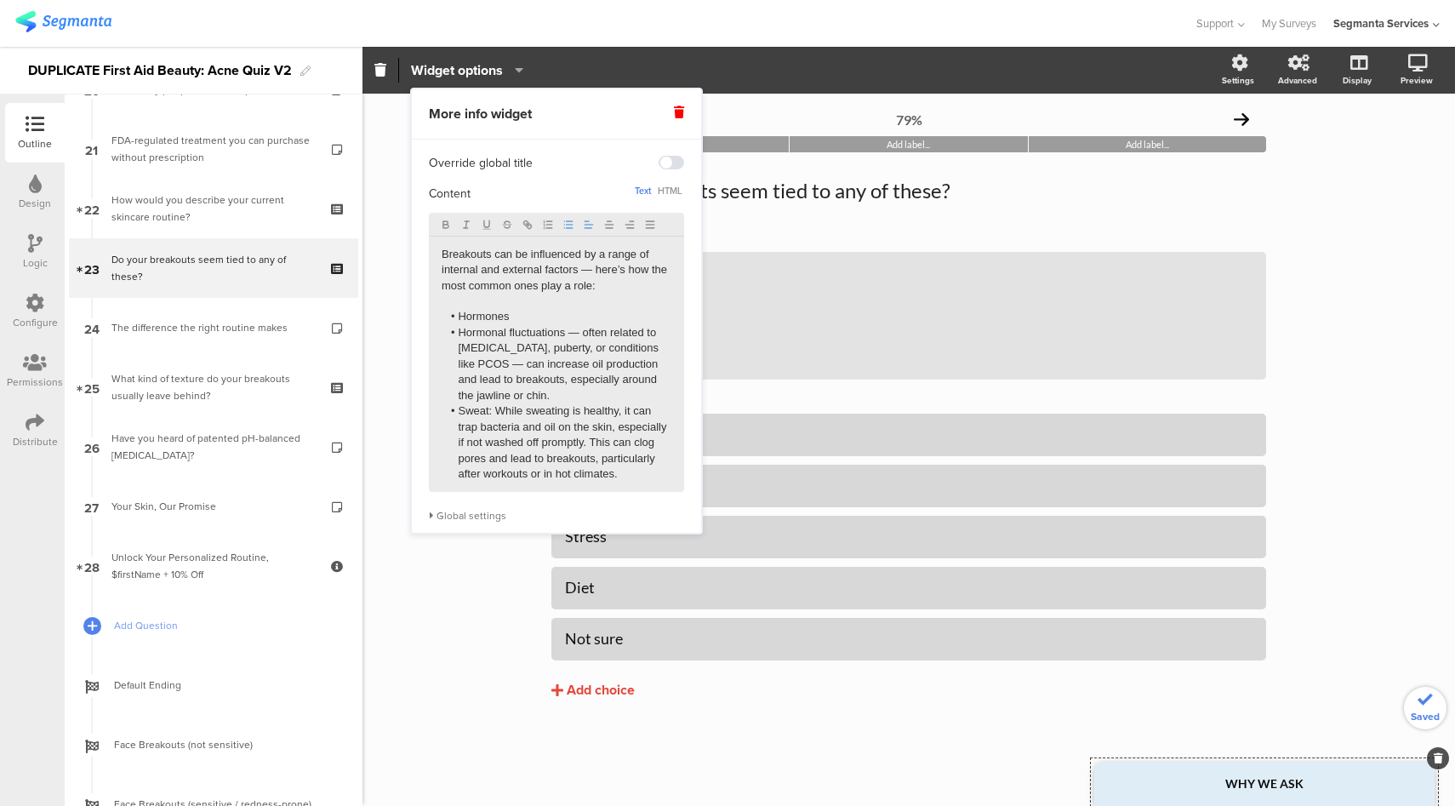
click at [460, 336] on li "Hormonal fluctuations — often related to menstrual cycle, puberty, or condition…" at bounding box center [557, 364] width 230 height 78
click at [637, 320] on li "Hormones: Hormonal fluctuations — often related to menstrual cycle, puberty, or…" at bounding box center [557, 348] width 230 height 78
click at [578, 352] on li "Hormones: Hormonal fluctuations often related to menstrual cycle, puberty, or c…" at bounding box center [557, 348] width 230 height 78
click at [481, 316] on li "Hormones: Hormonal fluctuations often related to menstrual cycle, puberty, or c…" at bounding box center [557, 348] width 230 height 78
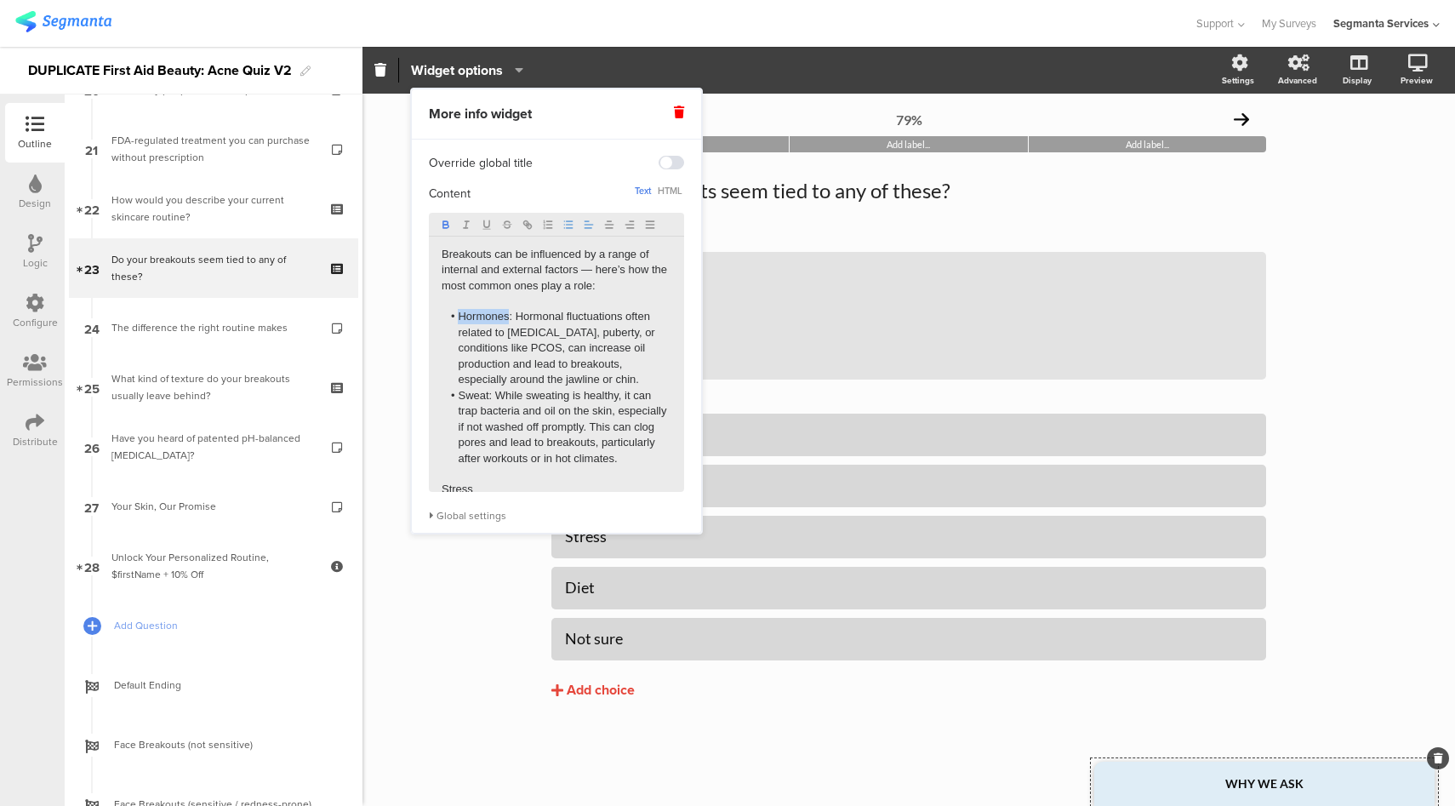
click at [447, 221] on icon "button" at bounding box center [445, 222] width 4 height 3
click at [483, 397] on li "Sweat: While sweating is healthy, it can trap bacteria and oil on the skin, esp…" at bounding box center [557, 427] width 230 height 78
click at [472, 394] on li "Sweat: While sweating is healthy, it can trap bacteria and oil on the skin, esp…" at bounding box center [557, 427] width 230 height 78
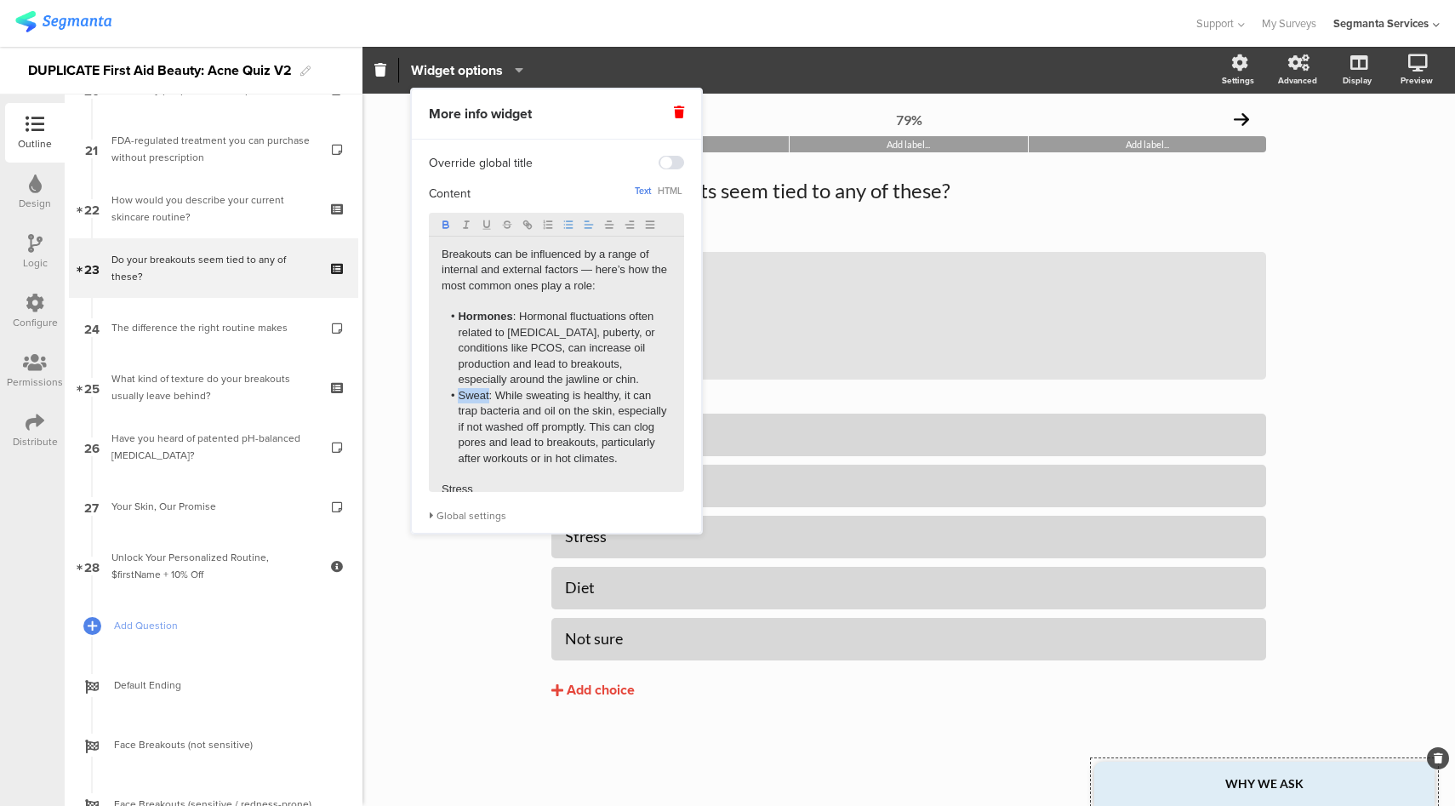
click at [445, 232] on button "button" at bounding box center [446, 224] width 20 height 17
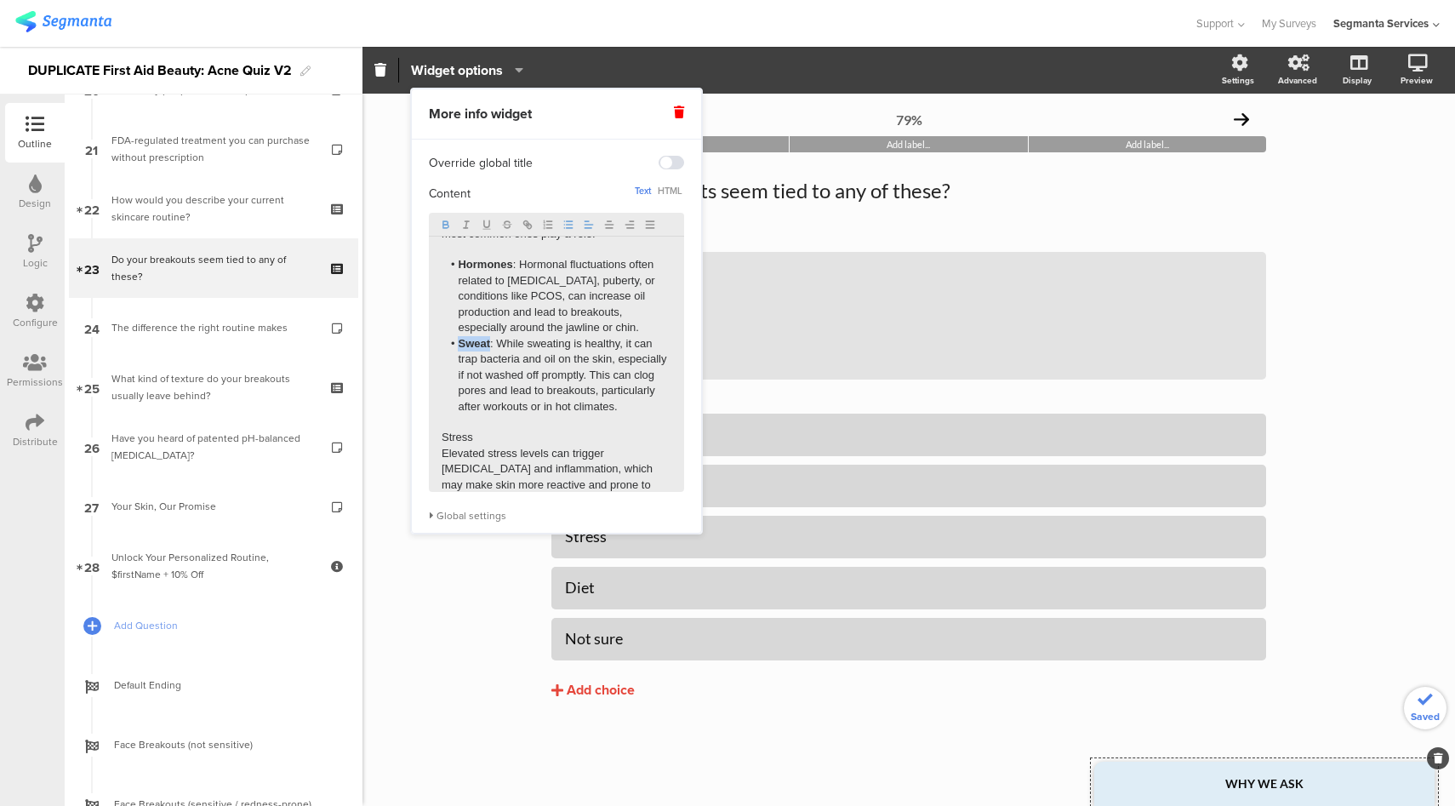
scroll to position [53, 0]
click at [443, 444] on p "Stress" at bounding box center [557, 436] width 230 height 15
click at [442, 458] on p "Elevated stress levels can trigger hormonal changes and inflammation, which may…" at bounding box center [557, 468] width 230 height 78
click at [465, 441] on li "Stress: Elevated stress levels can trigger hormonal changes and inflammation, w…" at bounding box center [557, 461] width 230 height 94
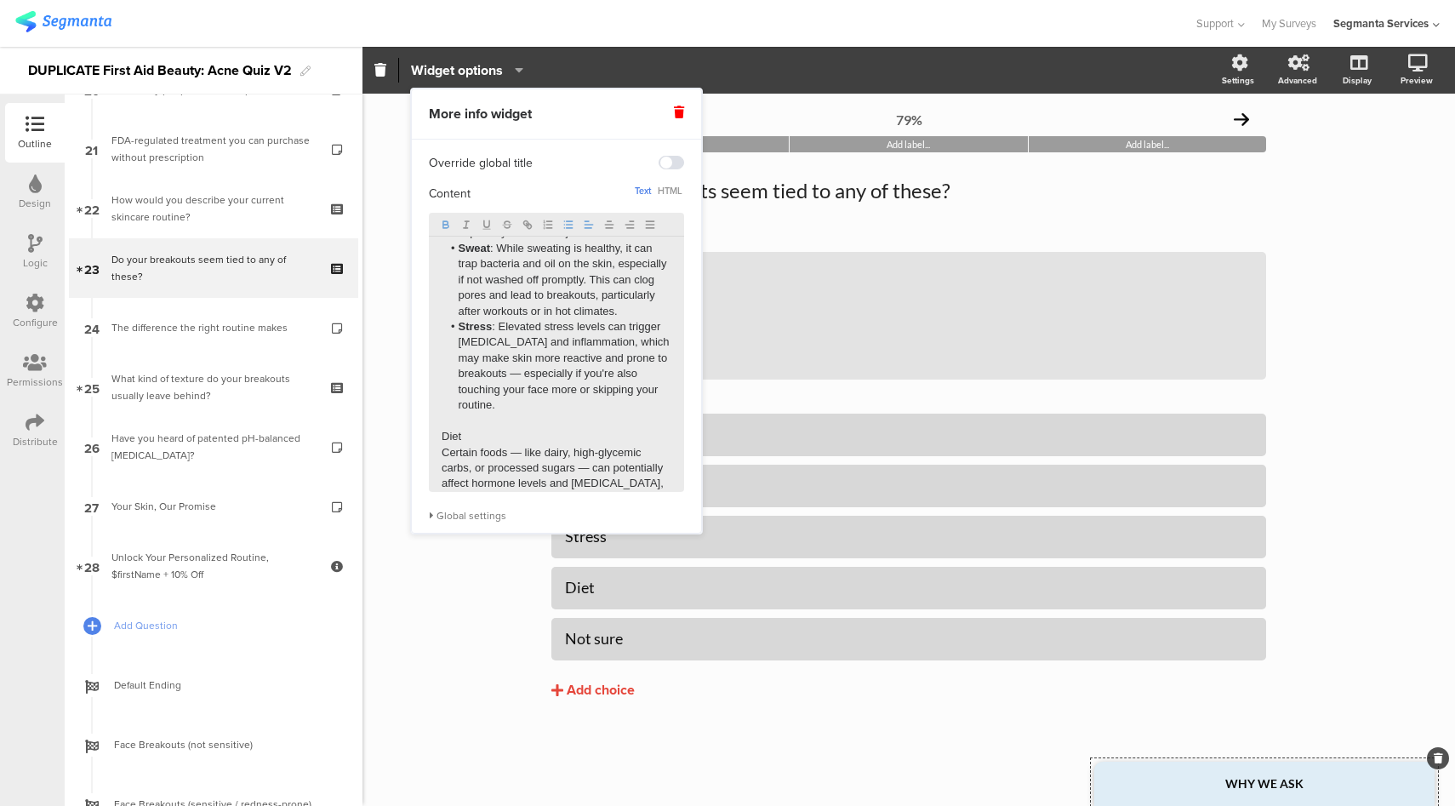
scroll to position [185, 0]
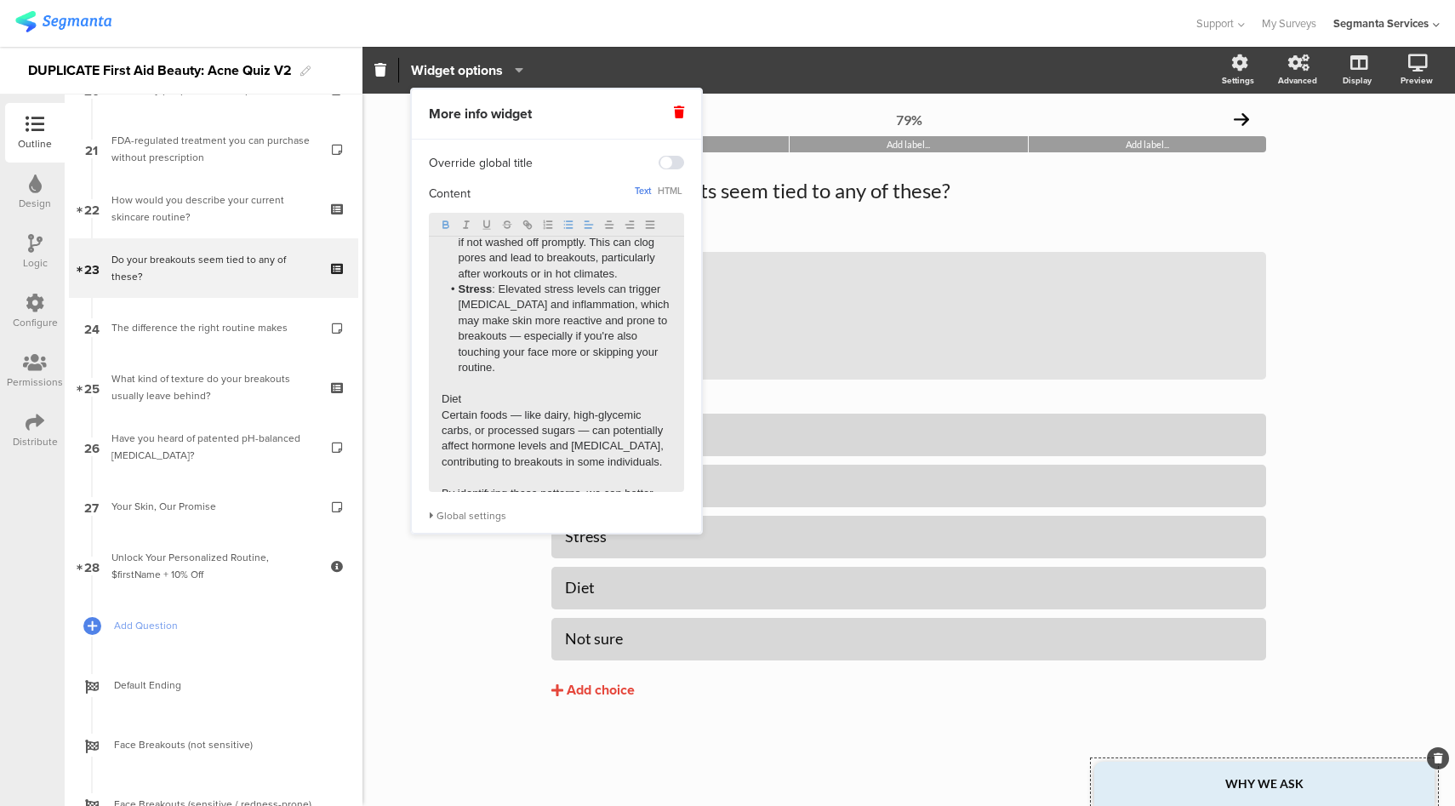
click at [453, 407] on p "Diet" at bounding box center [557, 398] width 230 height 15
click at [437, 417] on div "Breakouts can be influenced by a range of internal and external factors — here’…" at bounding box center [556, 364] width 255 height 255
click at [438, 417] on div "Breakouts can be influenced by a range of internal and external factors — here’…" at bounding box center [556, 364] width 255 height 255
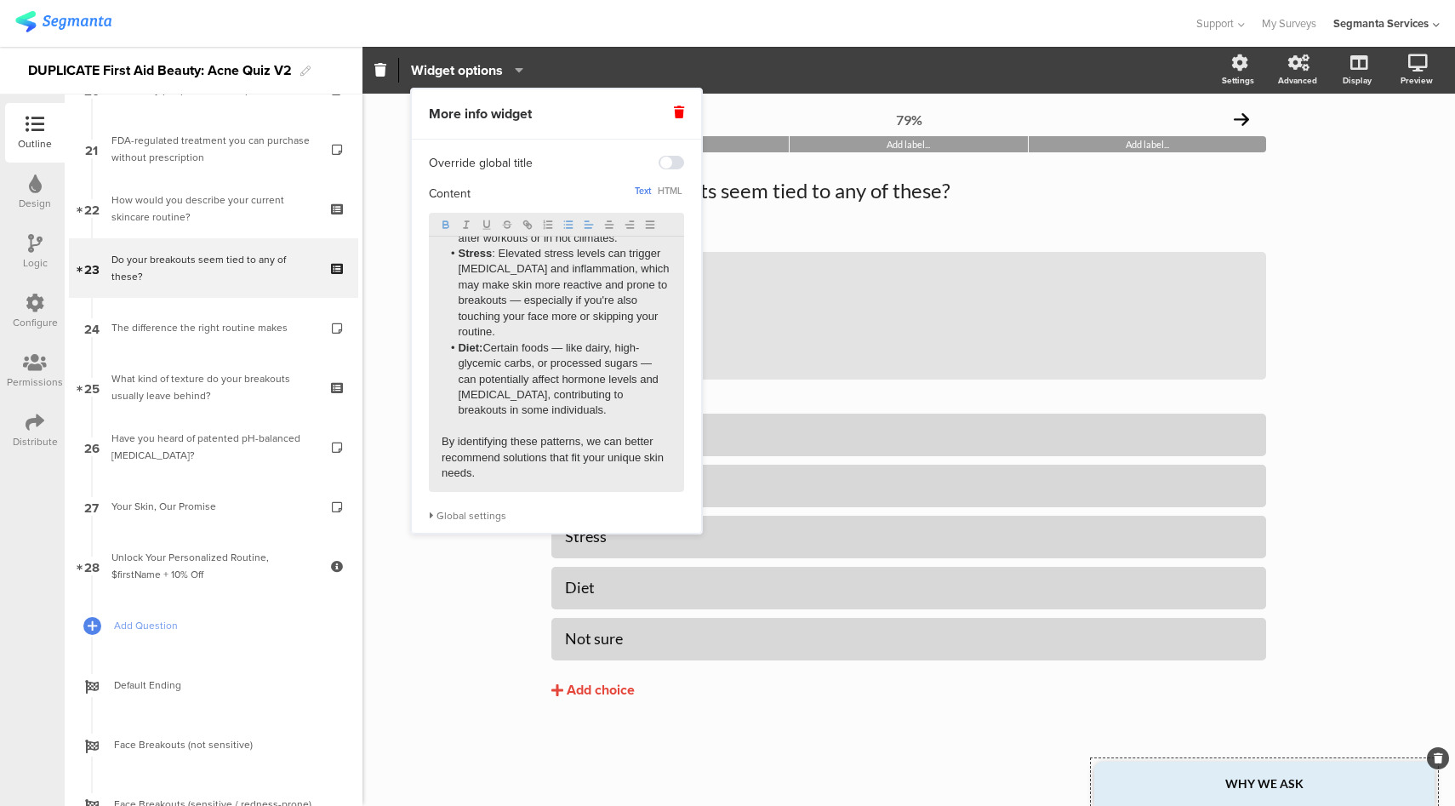
scroll to position [236, 0]
click at [569, 353] on li "Diet: Certain foods — like dairy, high-glycemic carbs, or processed sugars — ca…" at bounding box center [557, 379] width 230 height 78
click at [654, 364] on li "Diet: Certain foods like dairy, high-glycemic carbs, or processed sugars — can …" at bounding box center [557, 379] width 230 height 78
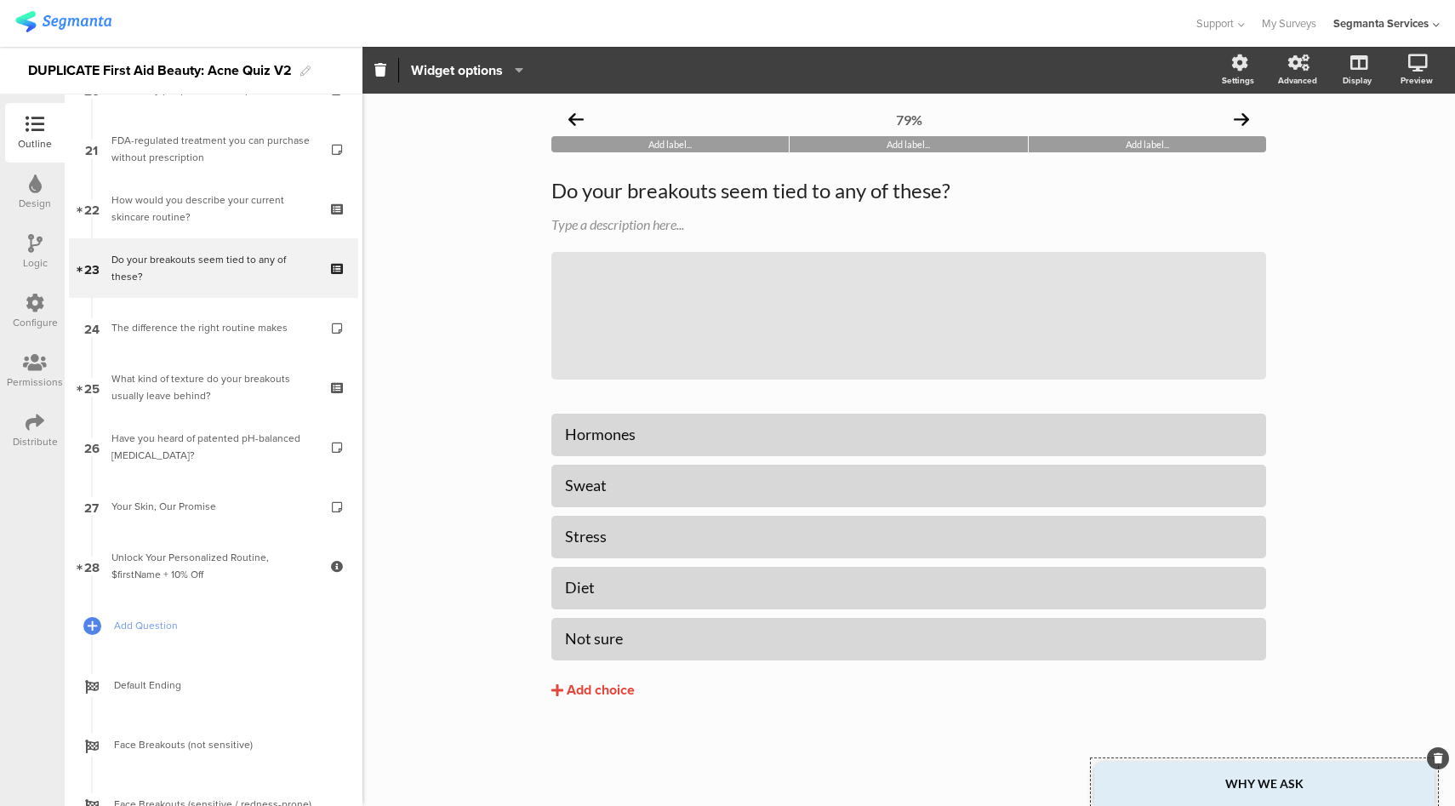
click at [710, 13] on div at bounding box center [596, 23] width 1163 height 28
click at [1359, 157] on icon at bounding box center [1356, 152] width 18 height 16
click at [1182, 801] on div "WHY WE ASK" at bounding box center [1264, 784] width 340 height 44
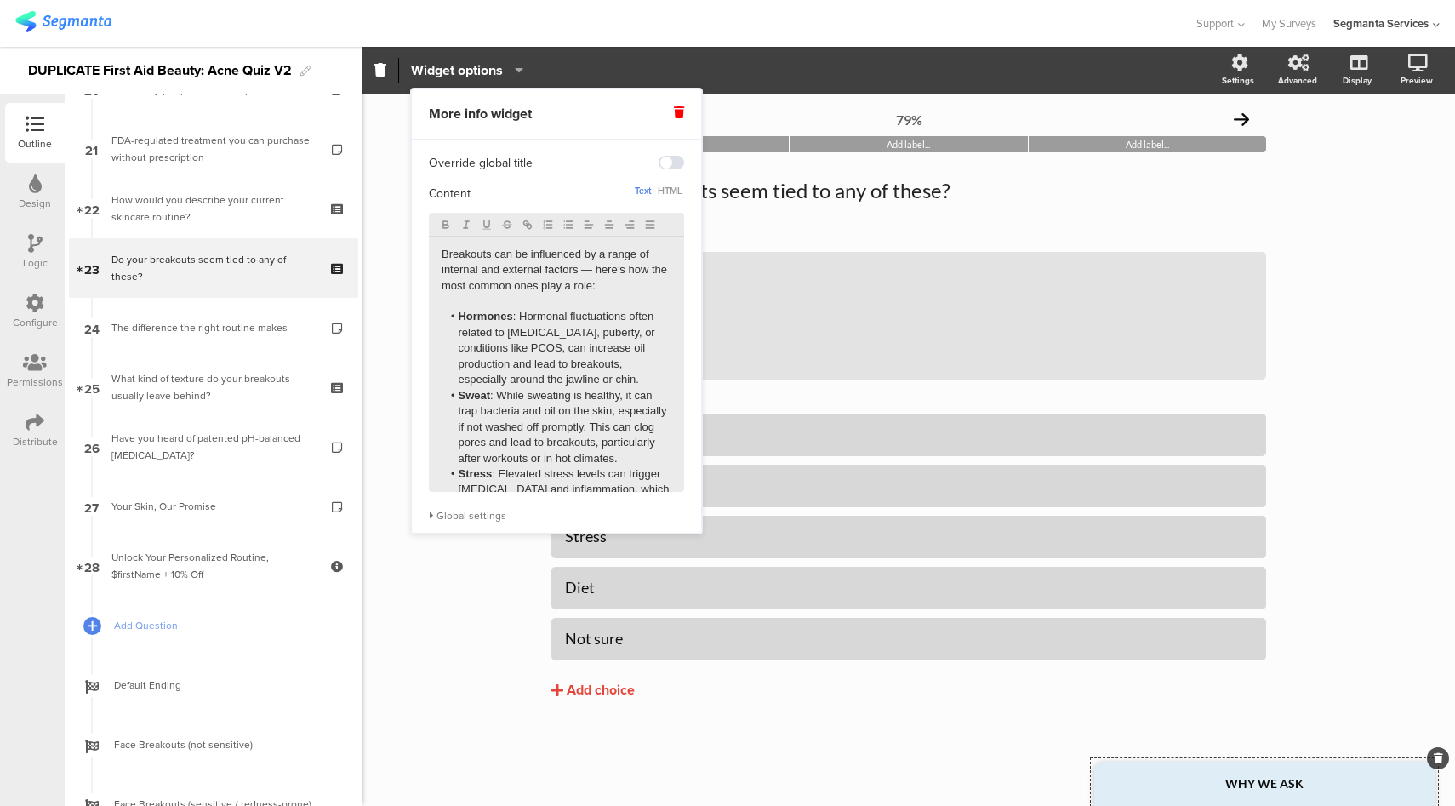
click at [646, 378] on li "Hormones : Hormonal fluctuations often related to menstrual cycle, puberty, or …" at bounding box center [557, 348] width 230 height 78
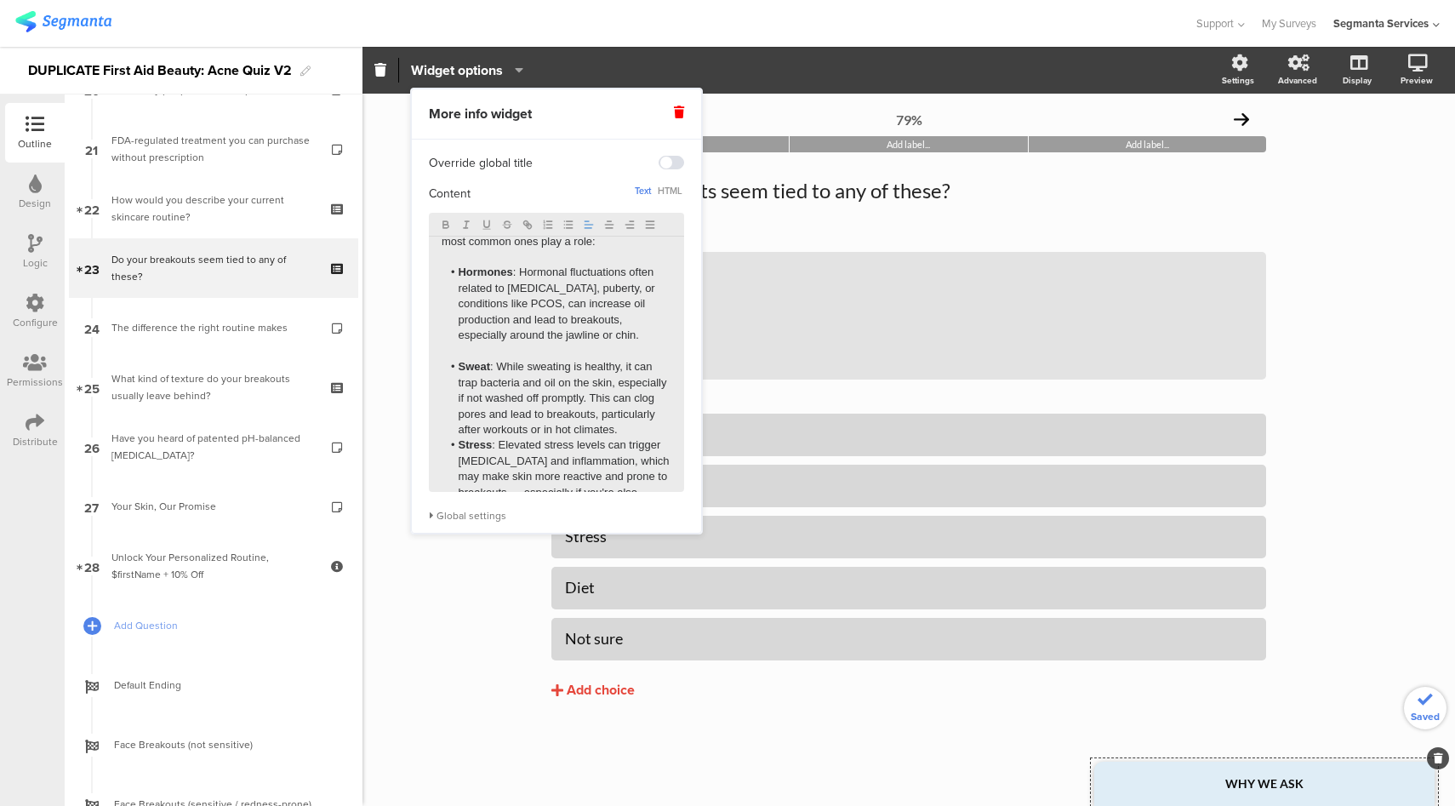
scroll to position [133, 0]
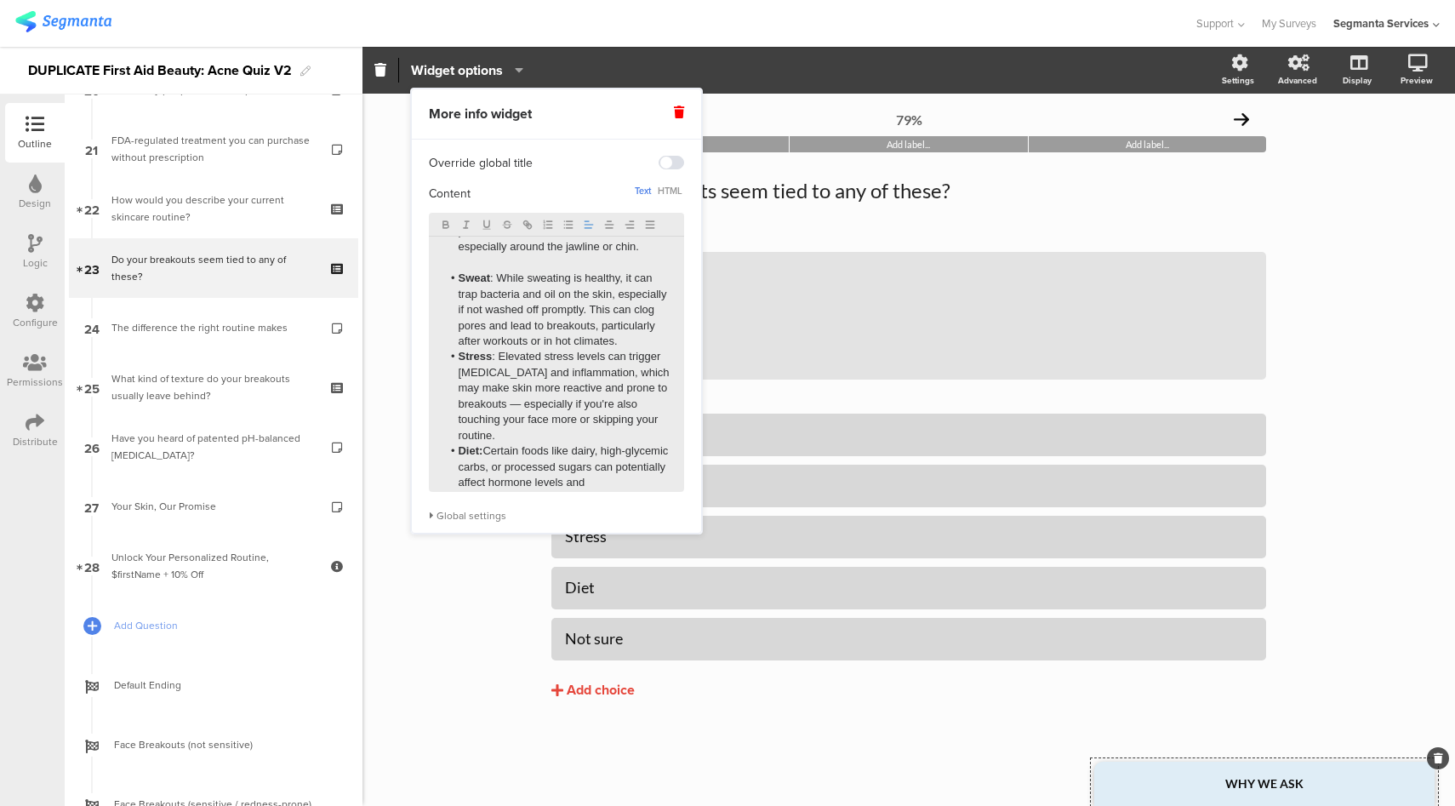
click at [539, 349] on li "Sweat : While sweating is healthy, it can trap bacteria and oil on the skin, es…" at bounding box center [557, 310] width 230 height 78
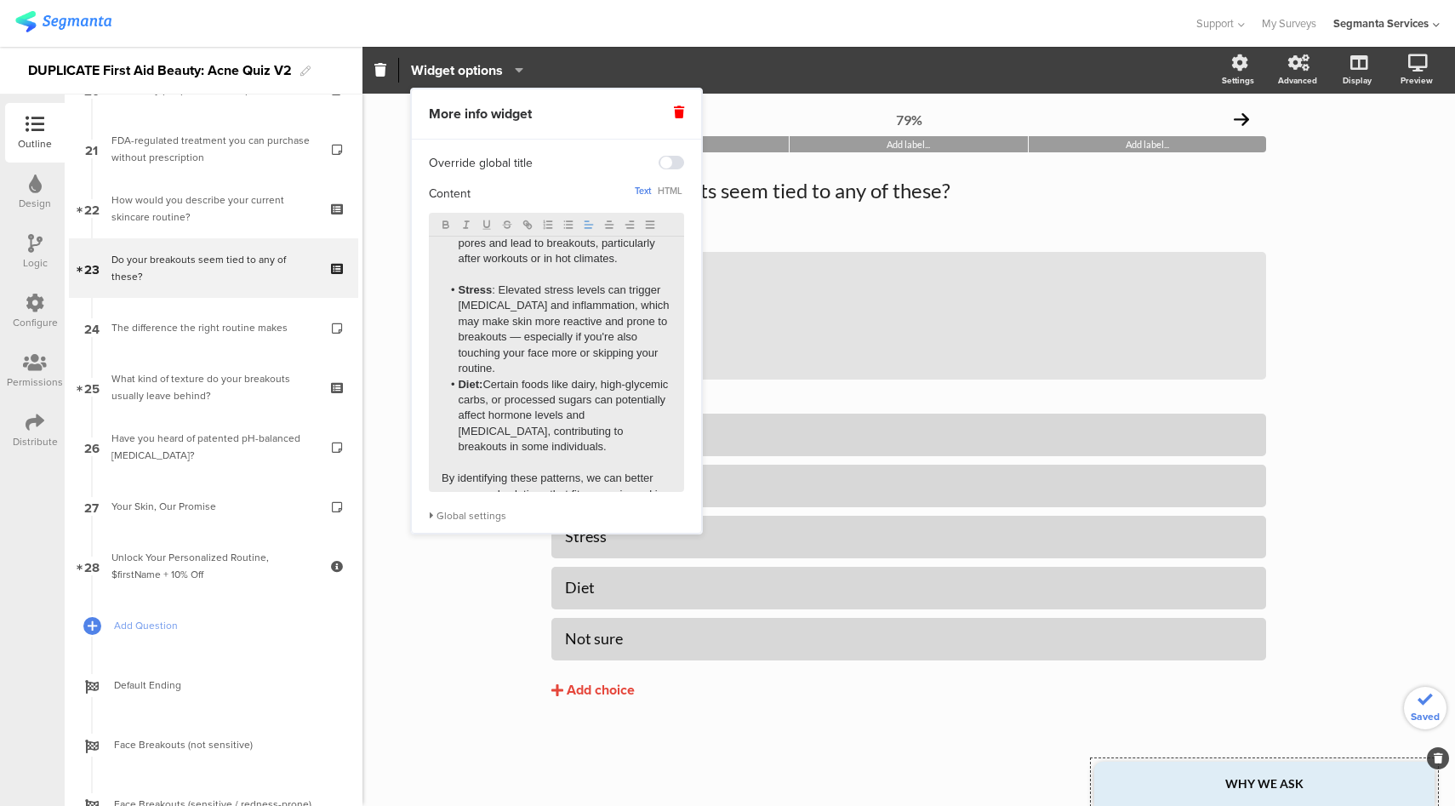
scroll to position [221, 0]
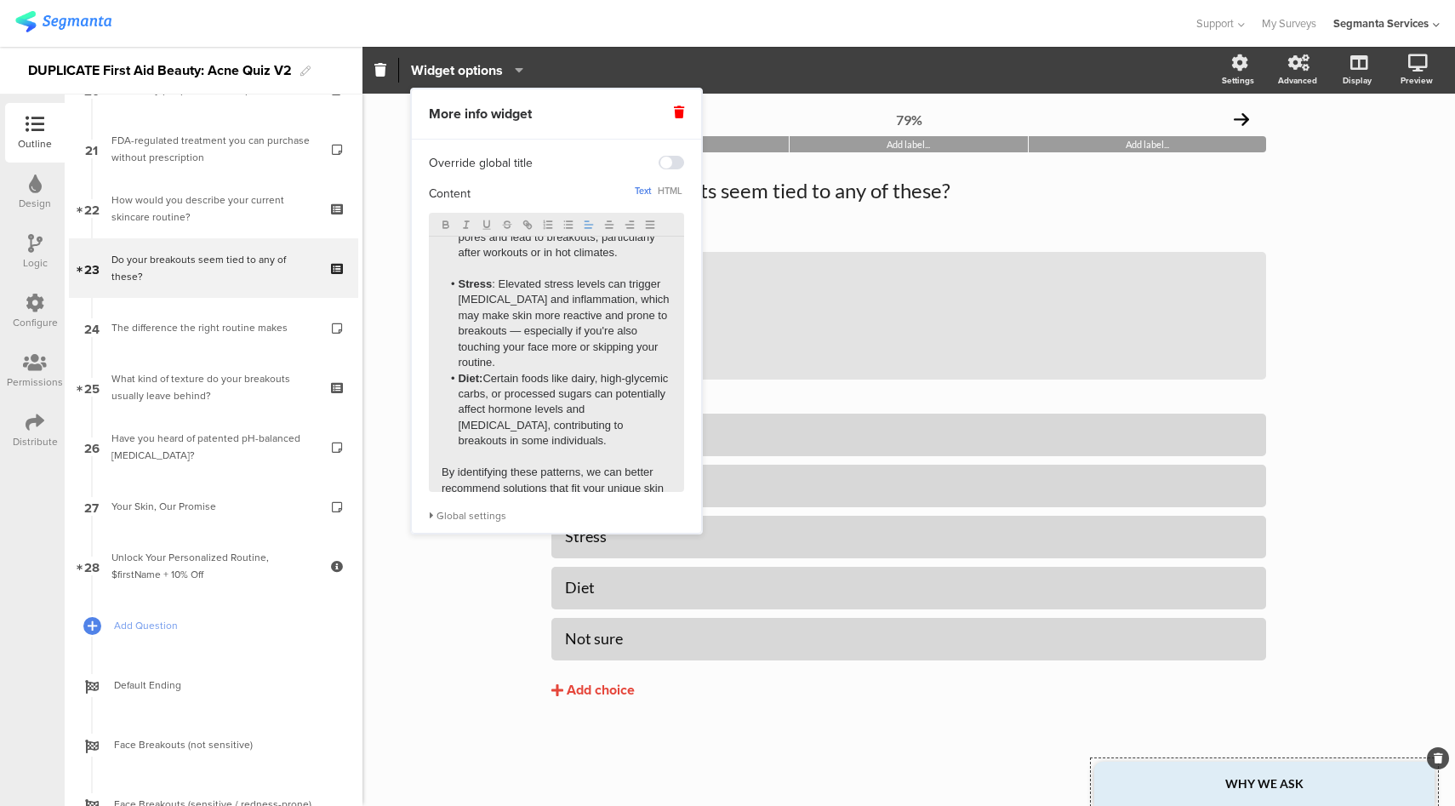
click at [655, 371] on li "Stress : Elevated stress levels can trigger hormonal changes and inflammation, …" at bounding box center [557, 324] width 230 height 94
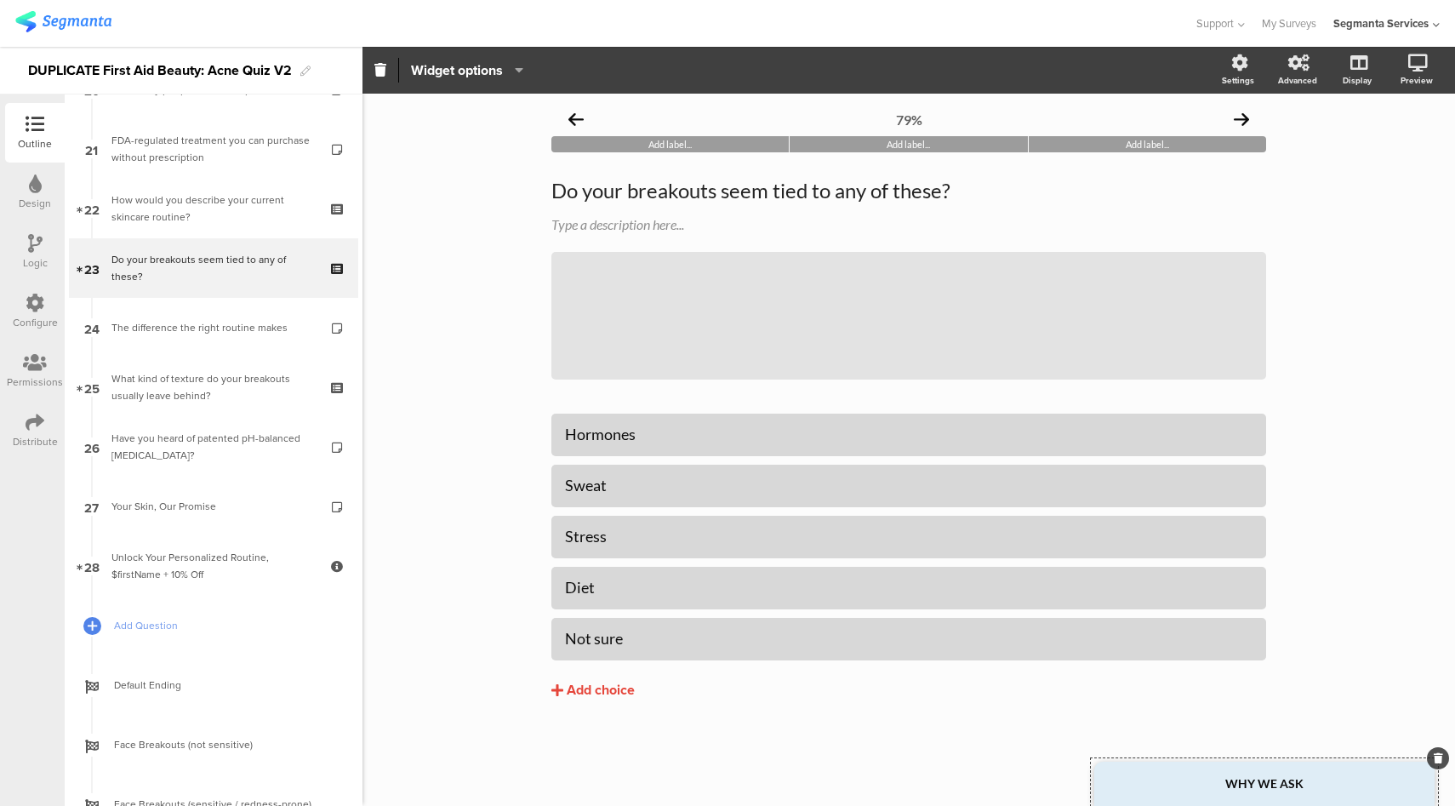
click at [451, 649] on div "79% Add label... Add label... Add label... Do your breakouts seem tied to any o…" at bounding box center [909, 450] width 1093 height 712
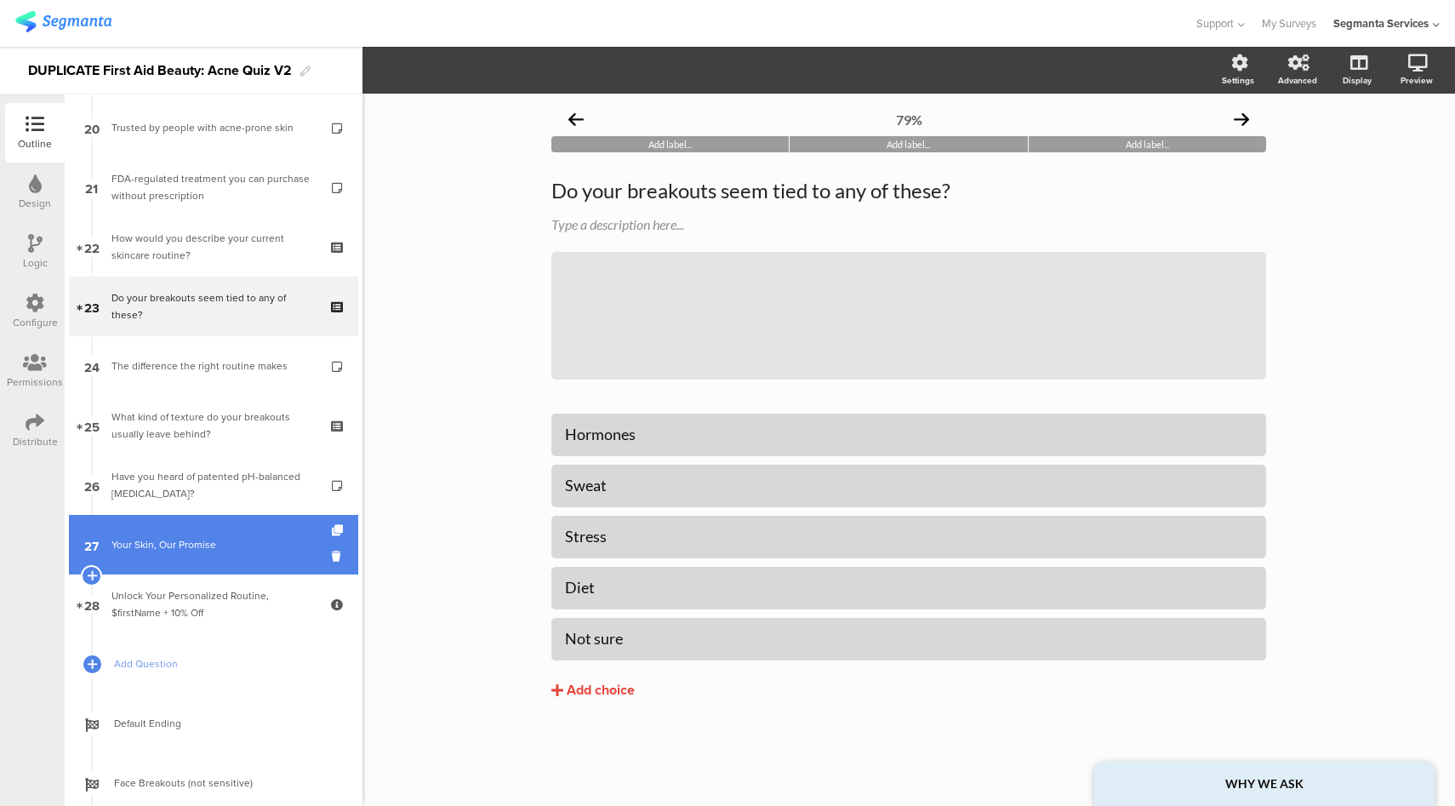
scroll to position [1107, 0]
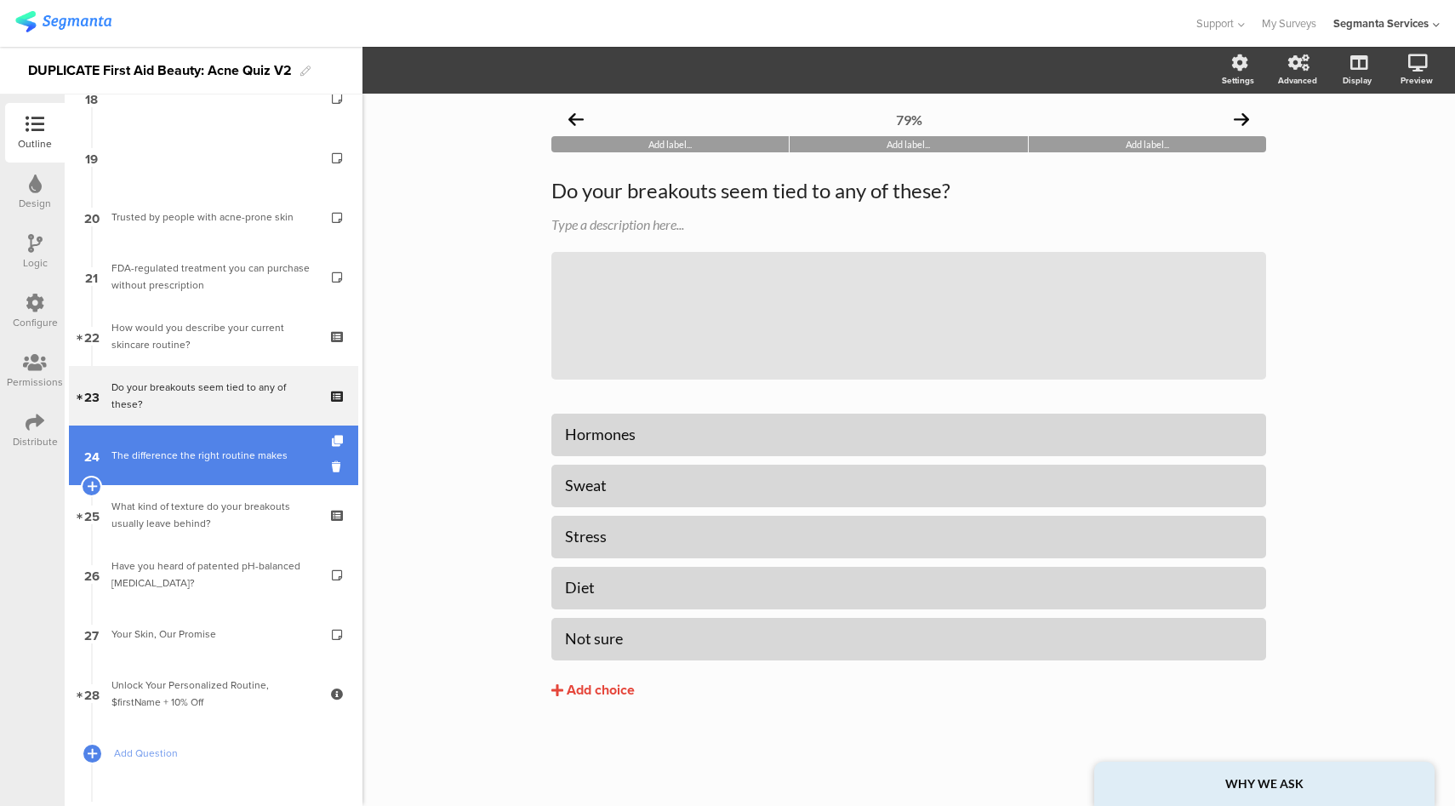
click at [219, 470] on link "24 The difference the right routine makes" at bounding box center [213, 456] width 289 height 60
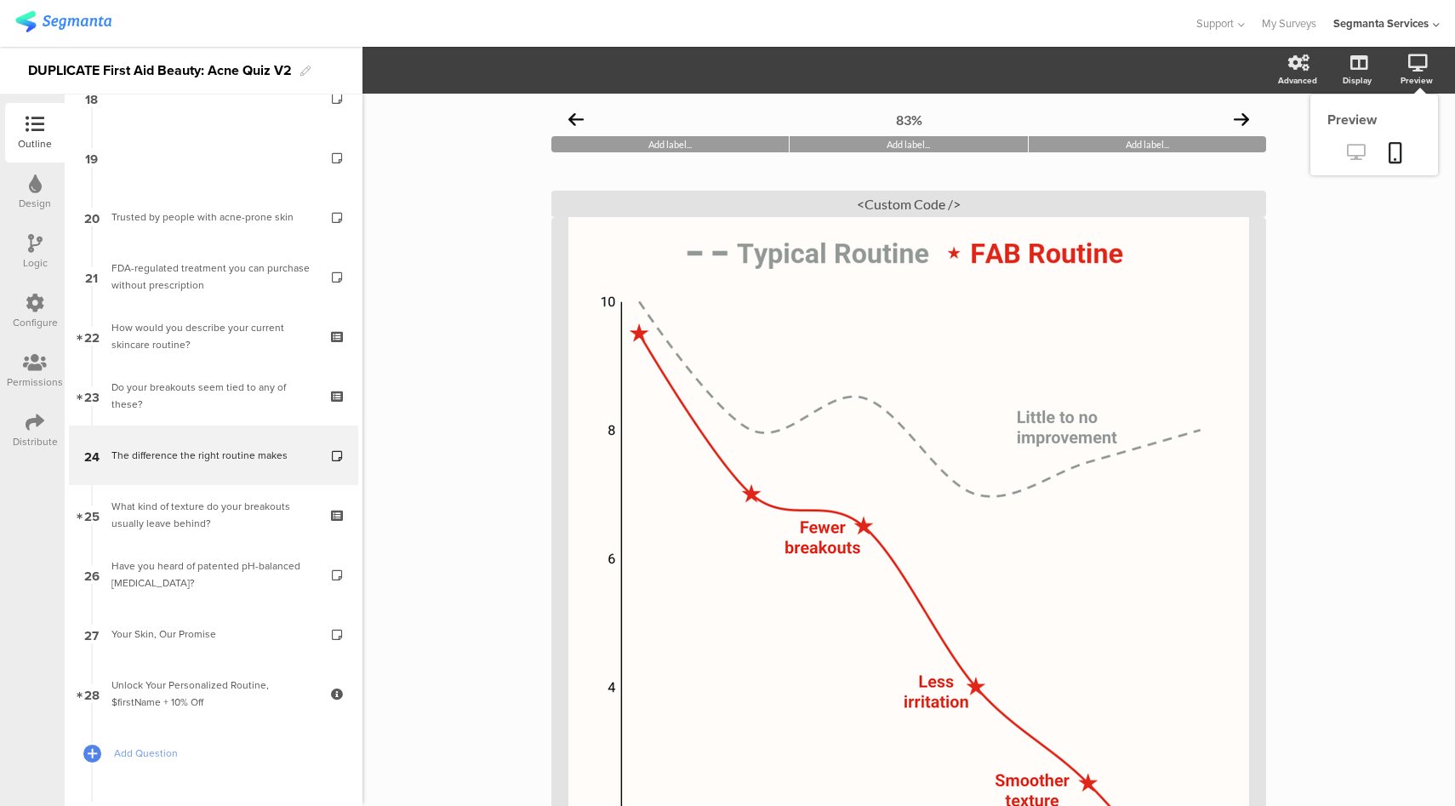
click at [1347, 151] on icon at bounding box center [1356, 152] width 18 height 16
